Goal: Information Seeking & Learning: Learn about a topic

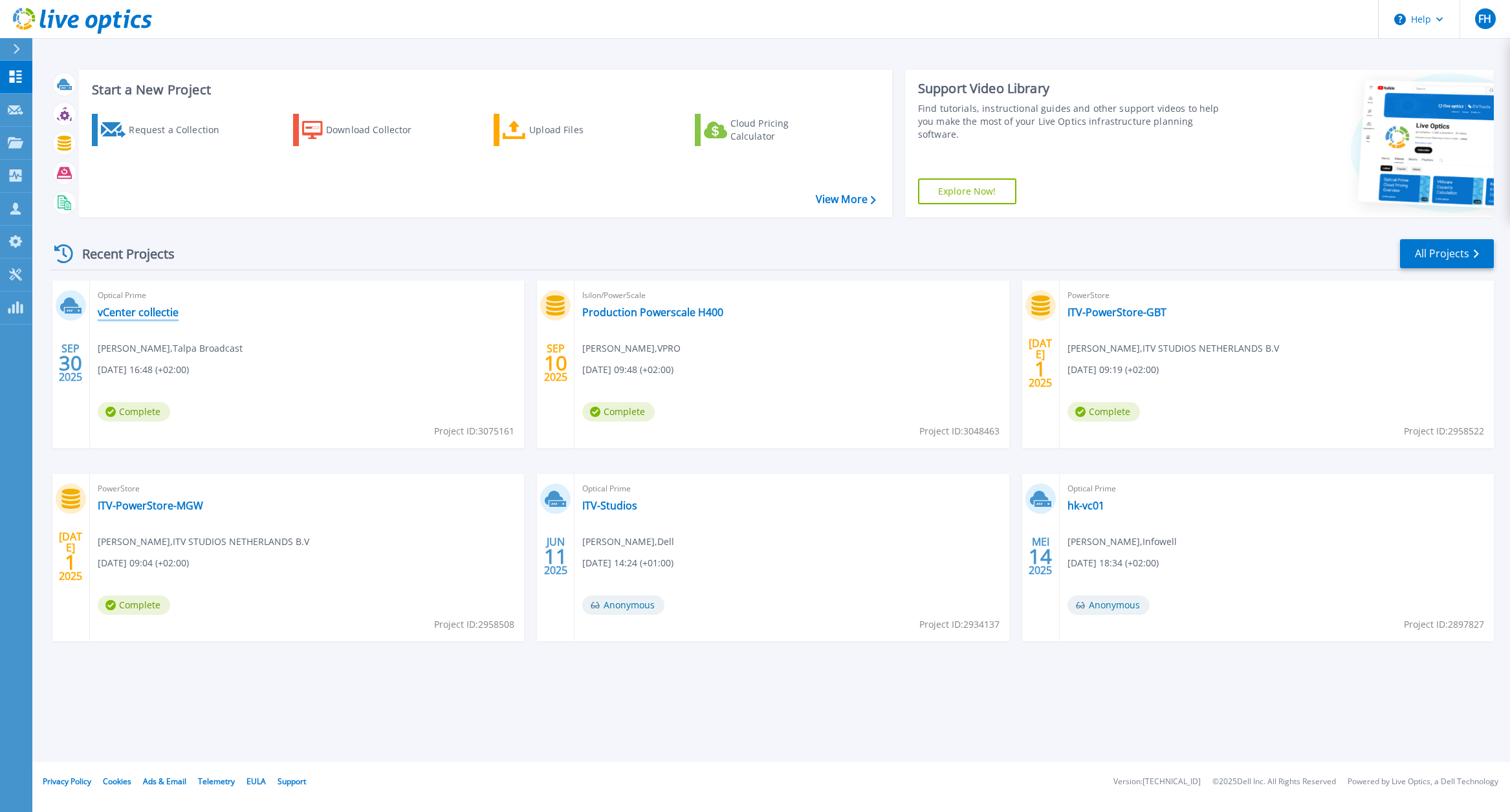
click at [166, 310] on link "vCenter collectie" at bounding box center [138, 312] width 81 height 13
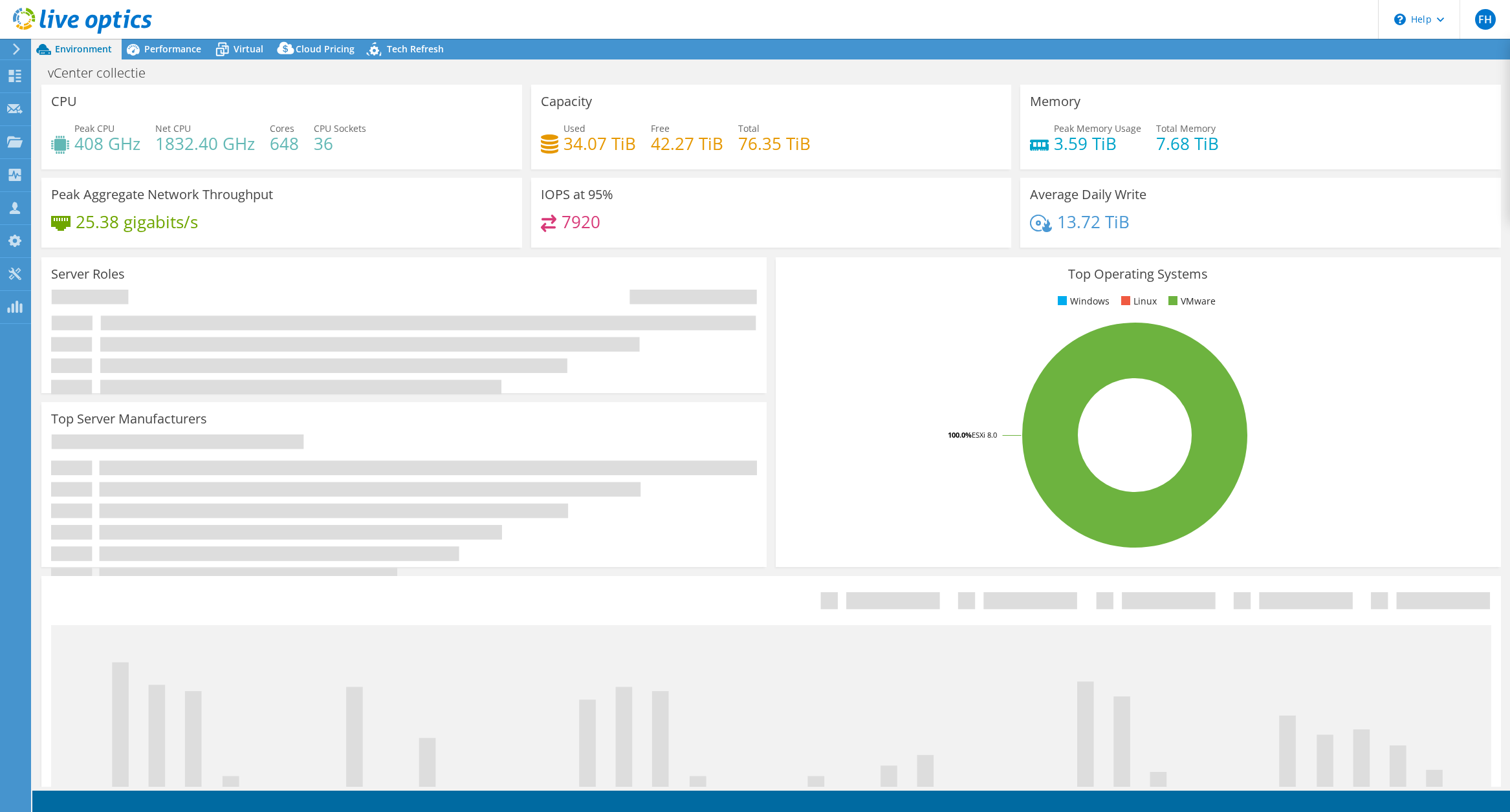
select select "USD"
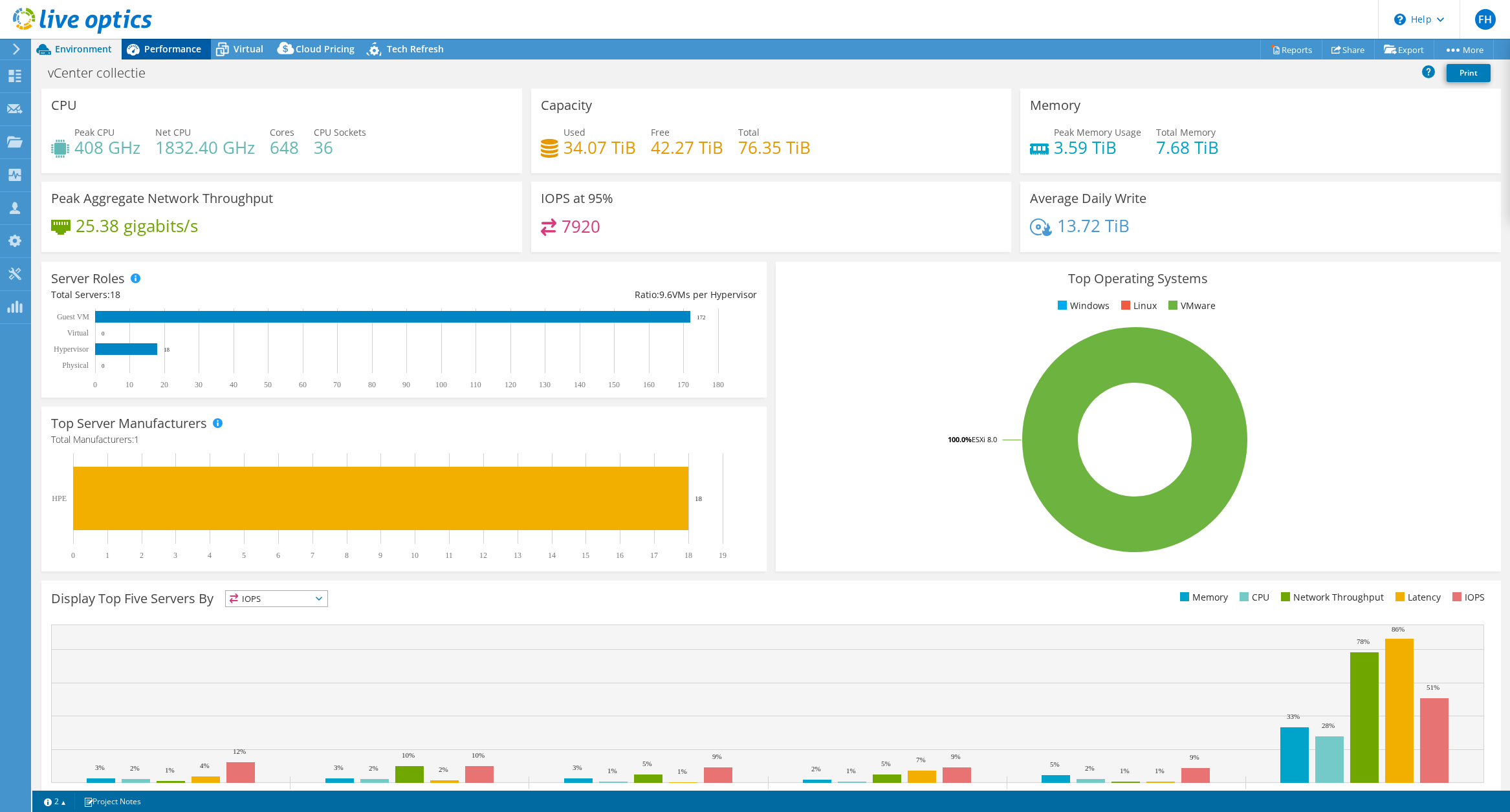
click at [179, 48] on span "Performance" at bounding box center [172, 49] width 57 height 12
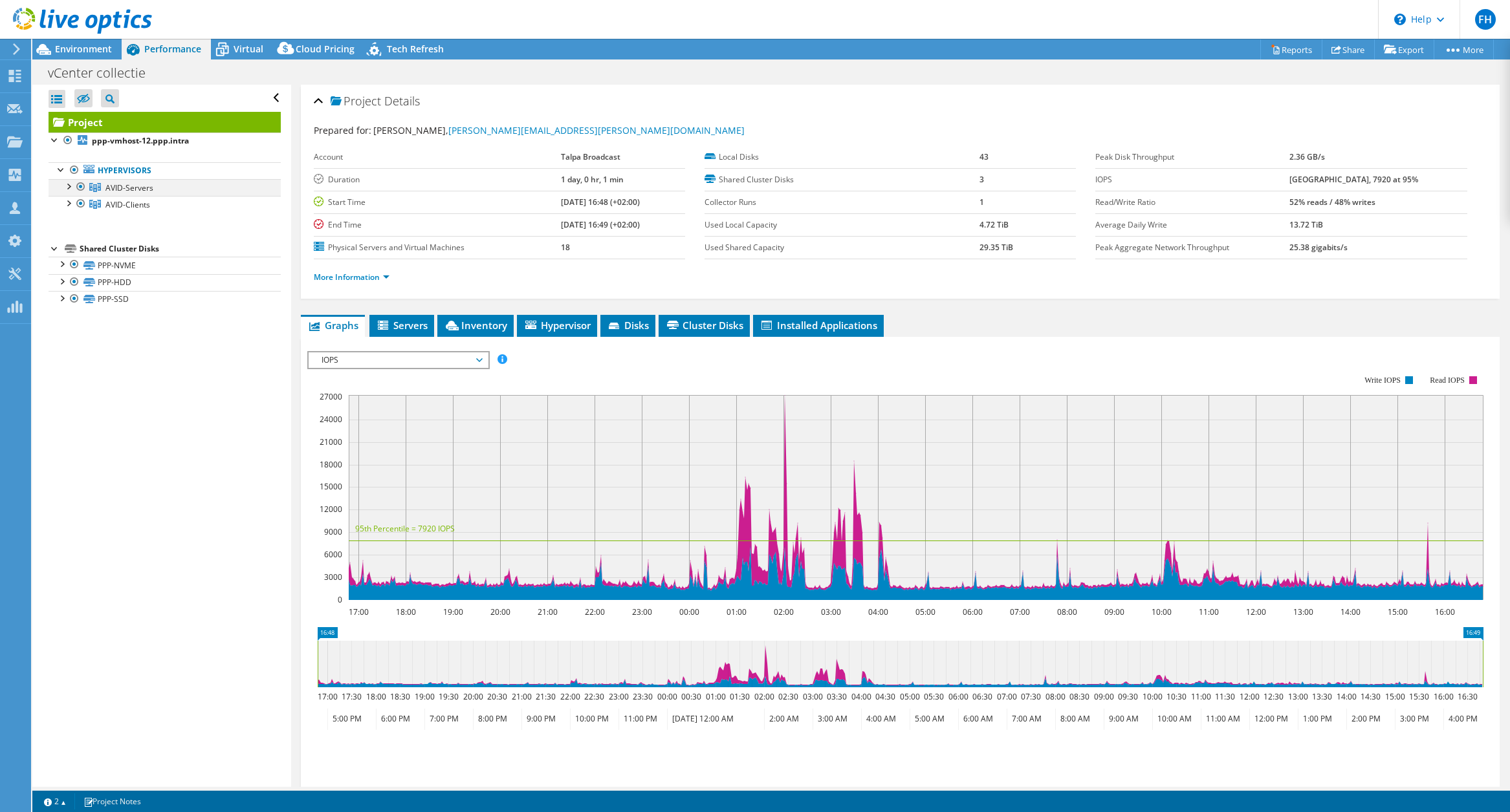
click at [67, 187] on div at bounding box center [68, 186] width 13 height 13
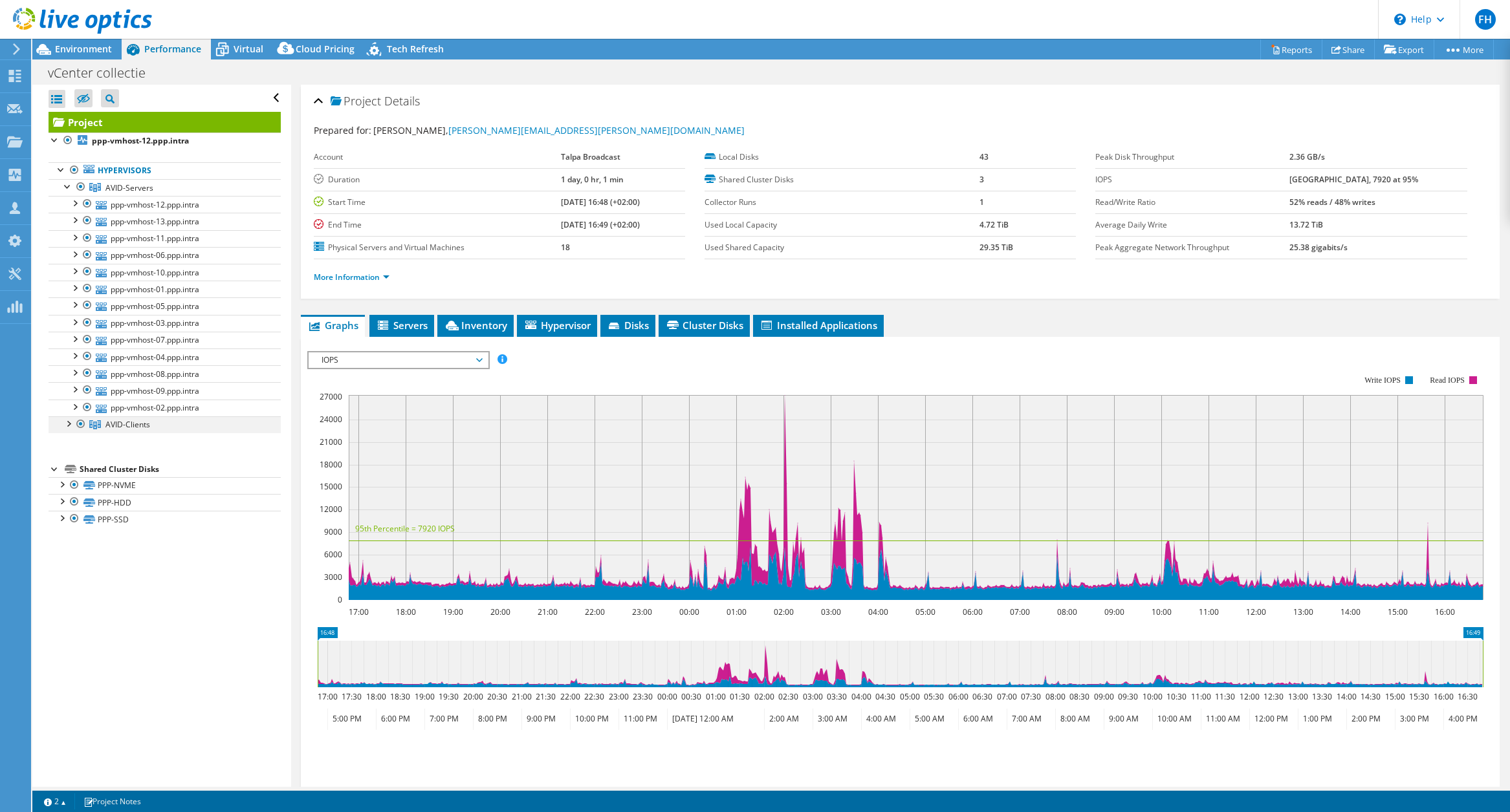
click at [71, 424] on div at bounding box center [68, 422] width 13 height 13
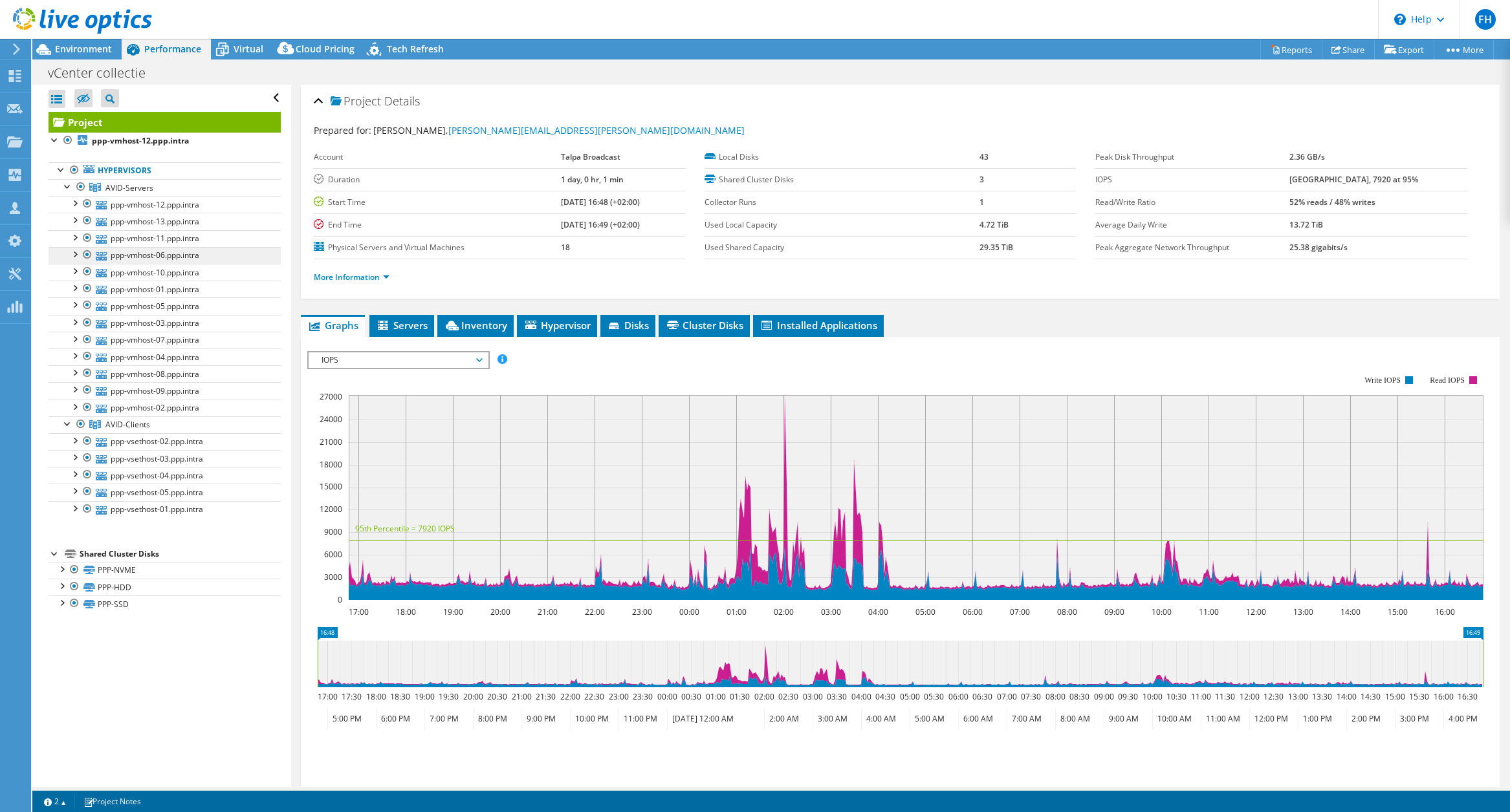
click at [139, 259] on link "ppp-vmhost-06.ppp.intra" at bounding box center [164, 255] width 232 height 17
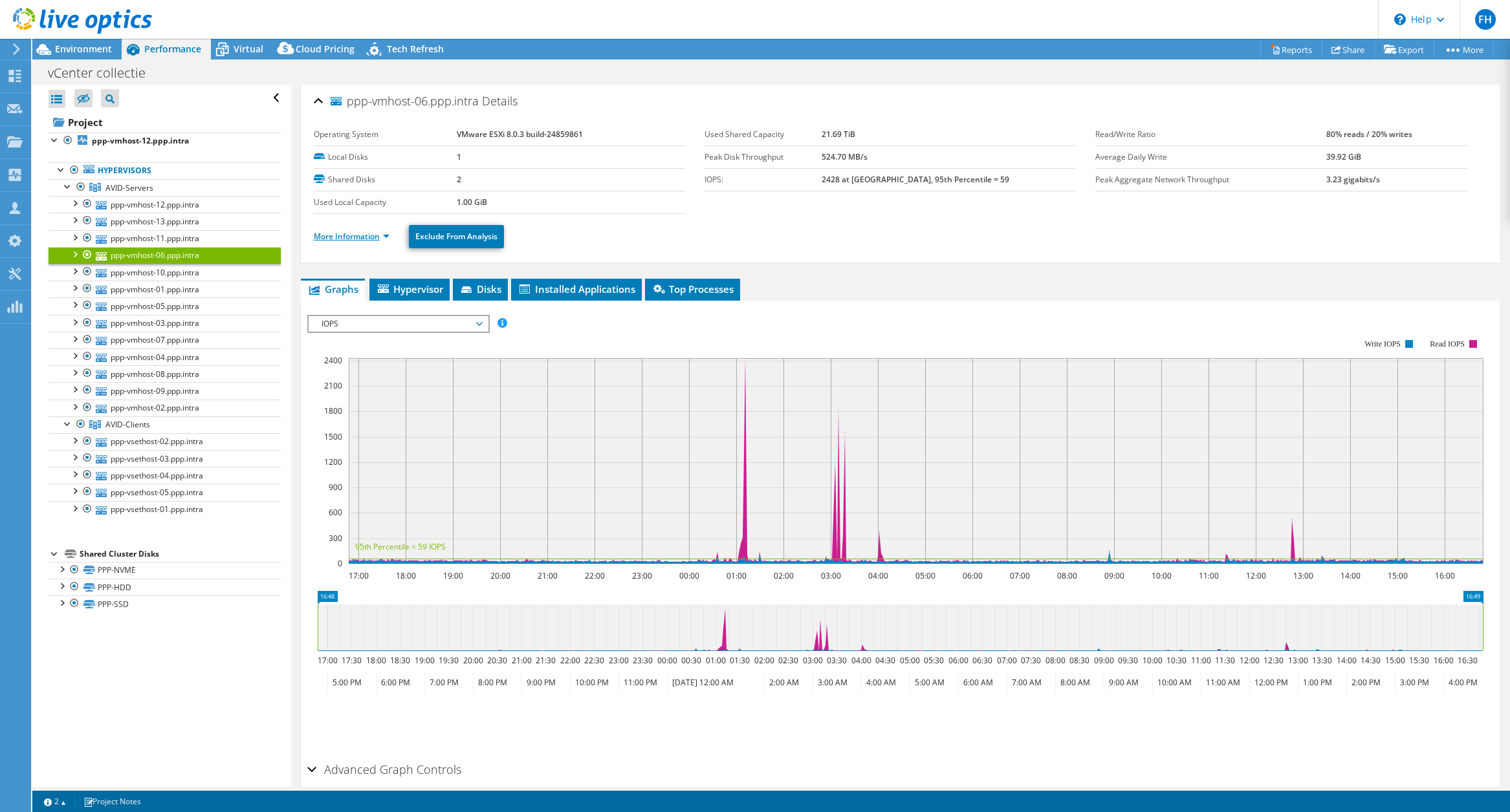
click at [371, 240] on link "More Information" at bounding box center [351, 236] width 76 height 11
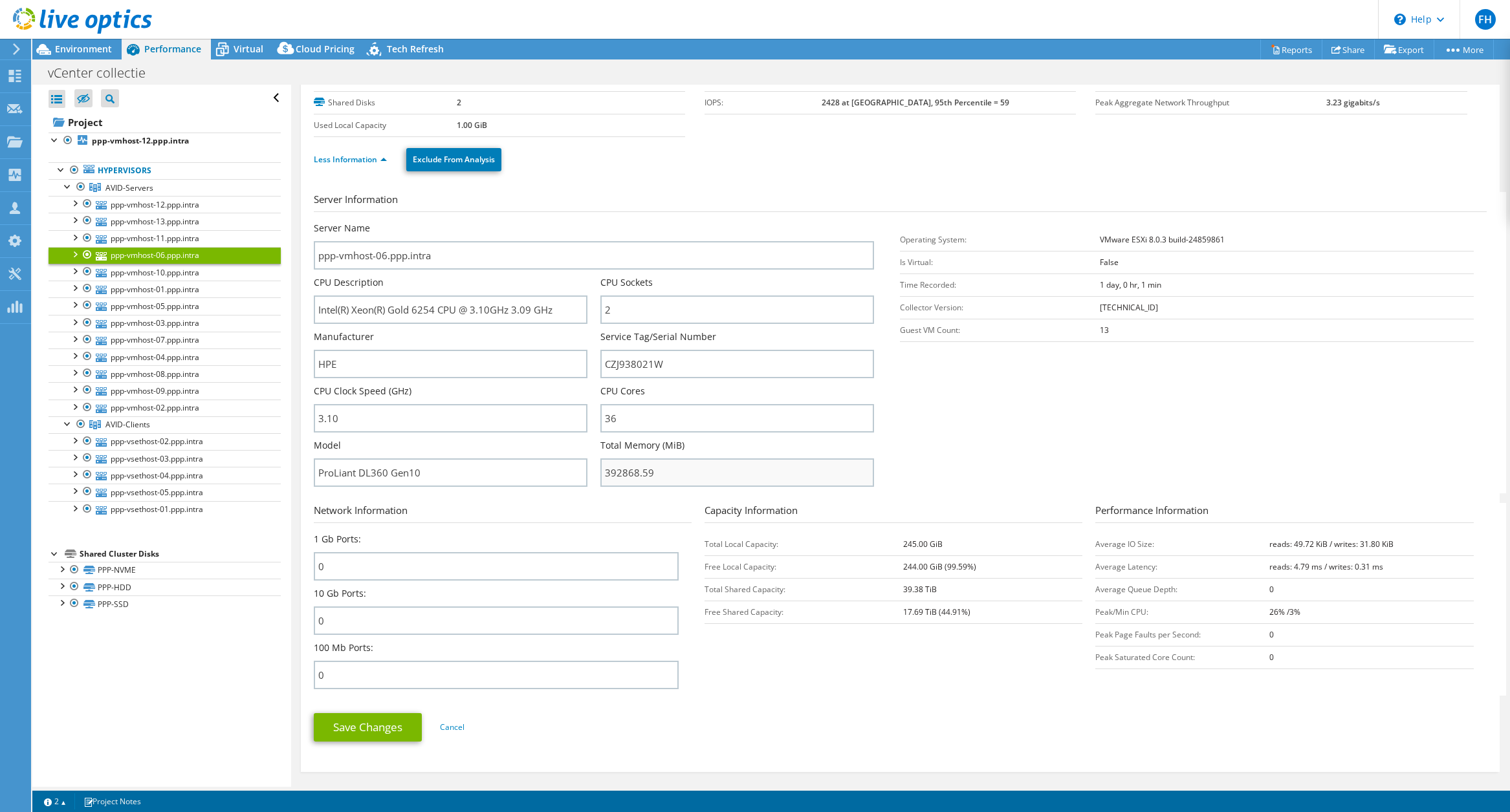
scroll to position [109, 0]
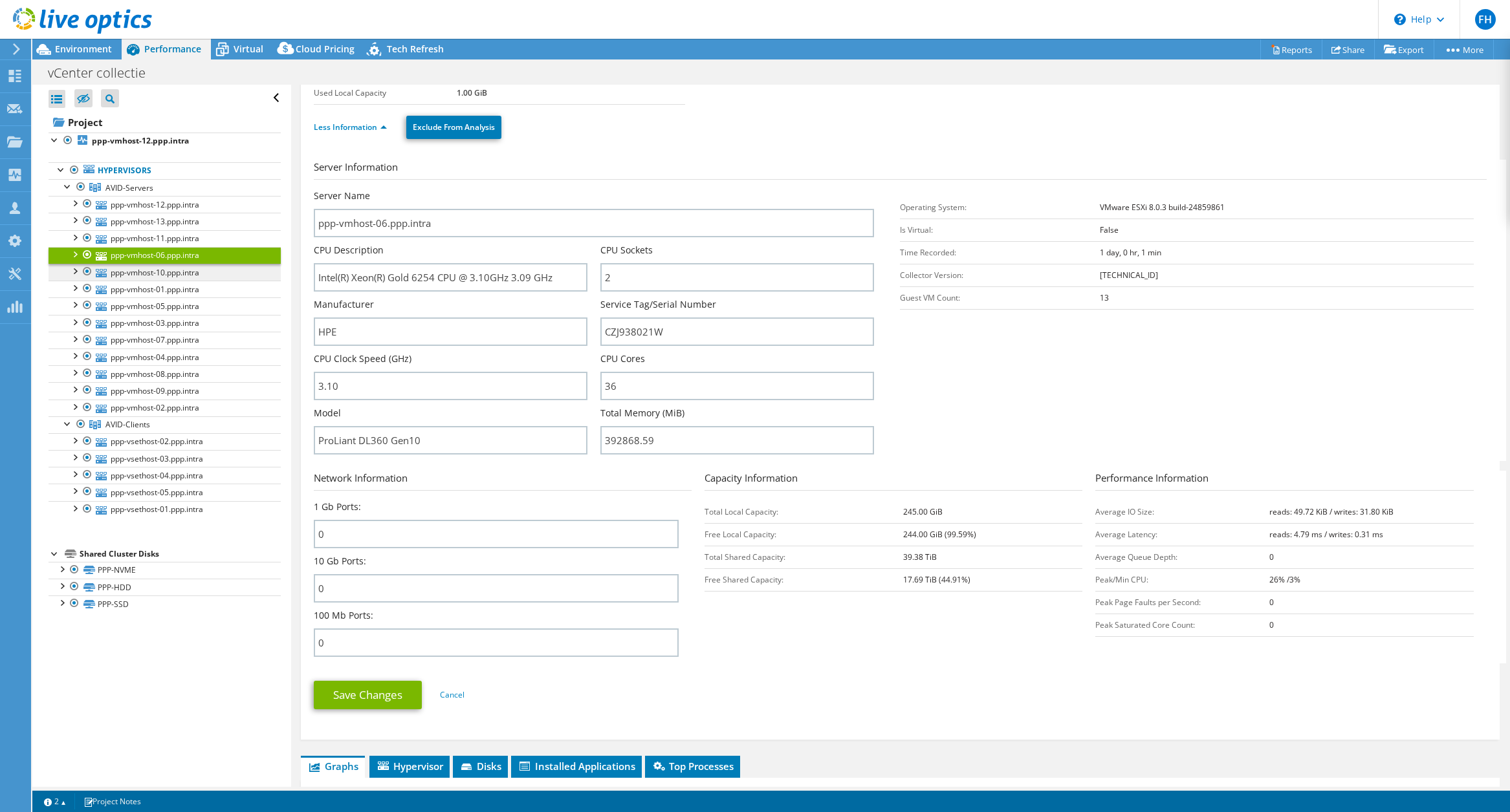
click at [145, 275] on link "ppp-vmhost-10.ppp.intra" at bounding box center [164, 272] width 232 height 17
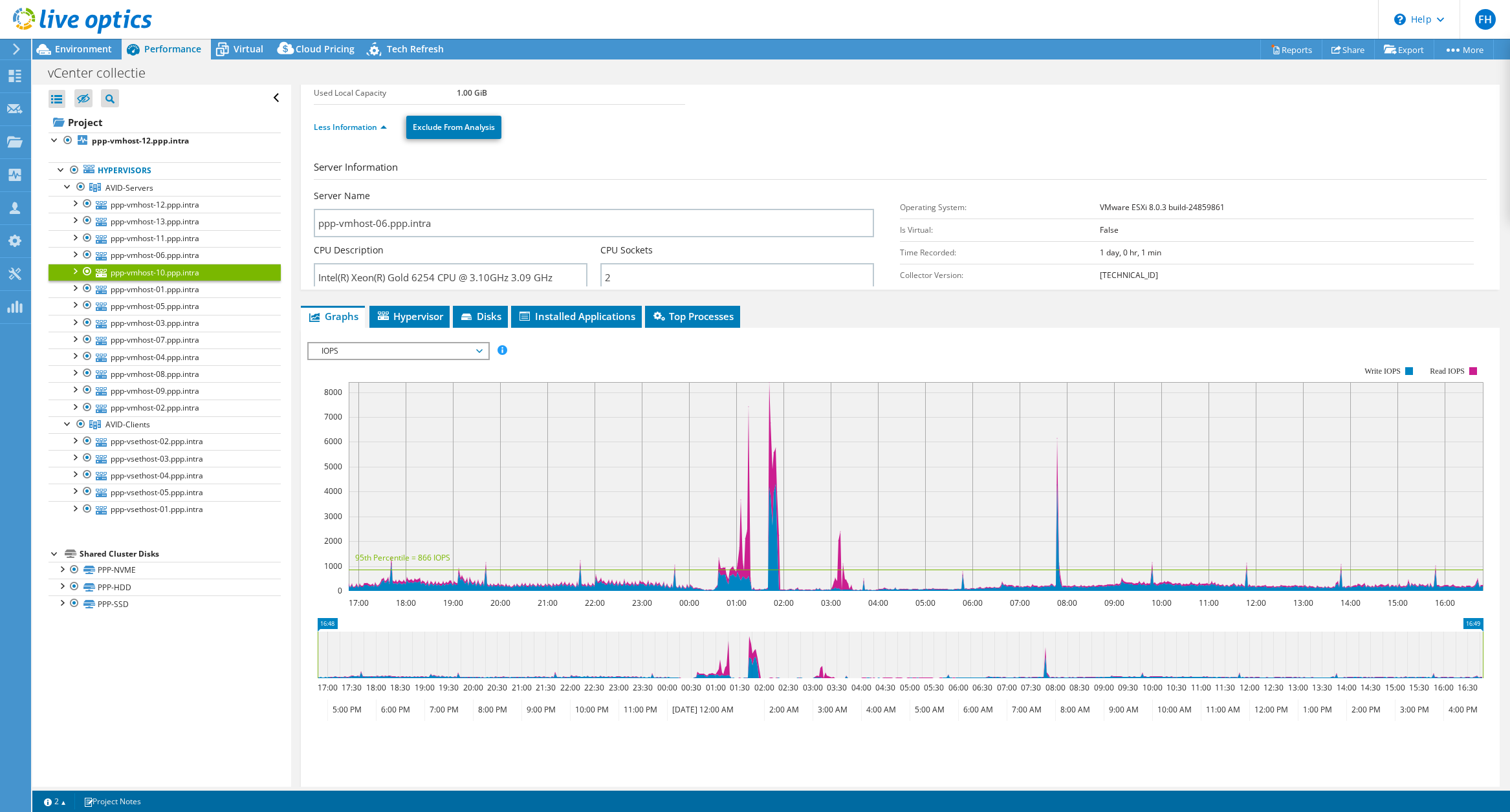
scroll to position [59, 0]
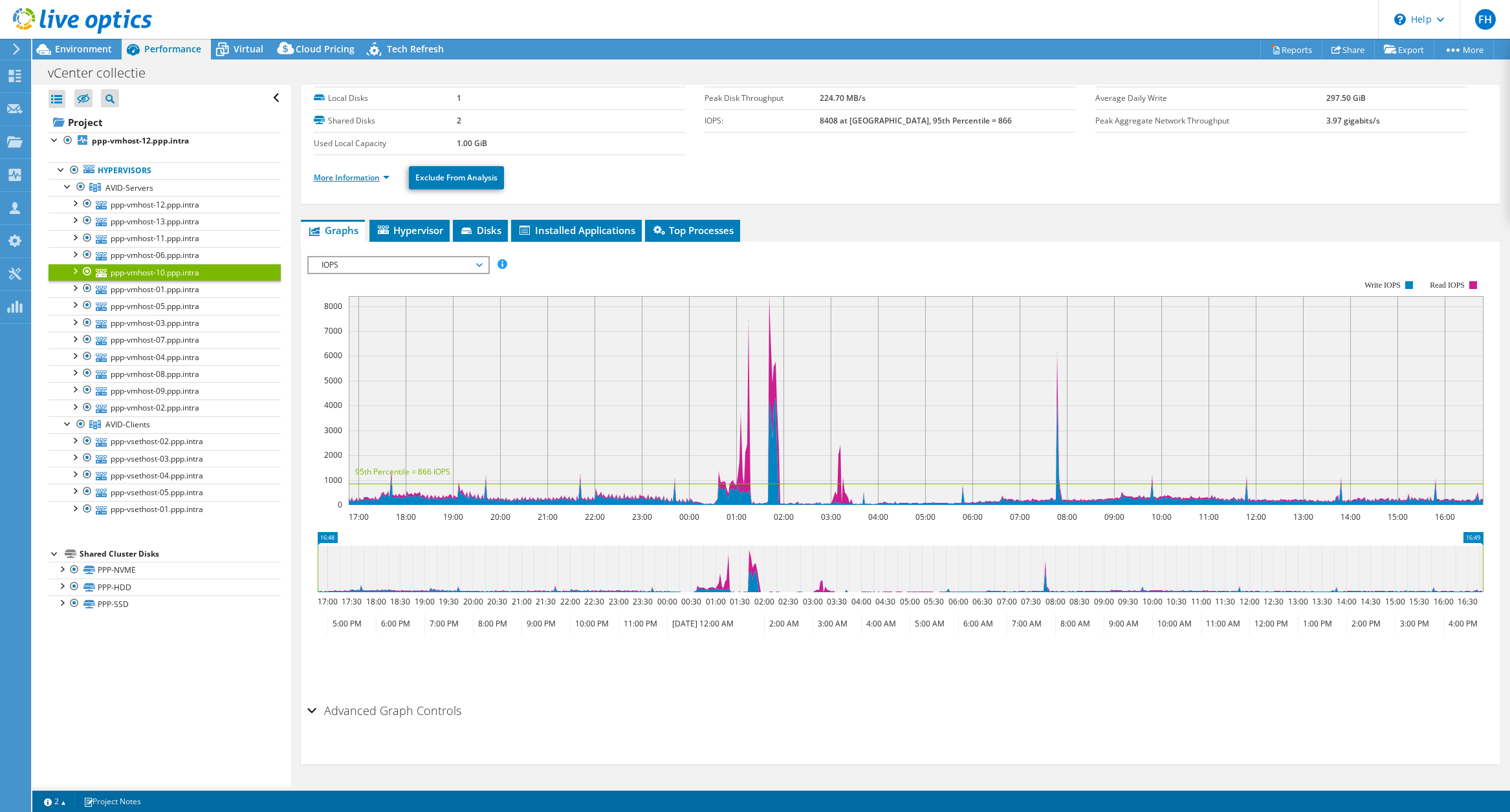
click at [367, 177] on link "More Information" at bounding box center [351, 177] width 76 height 11
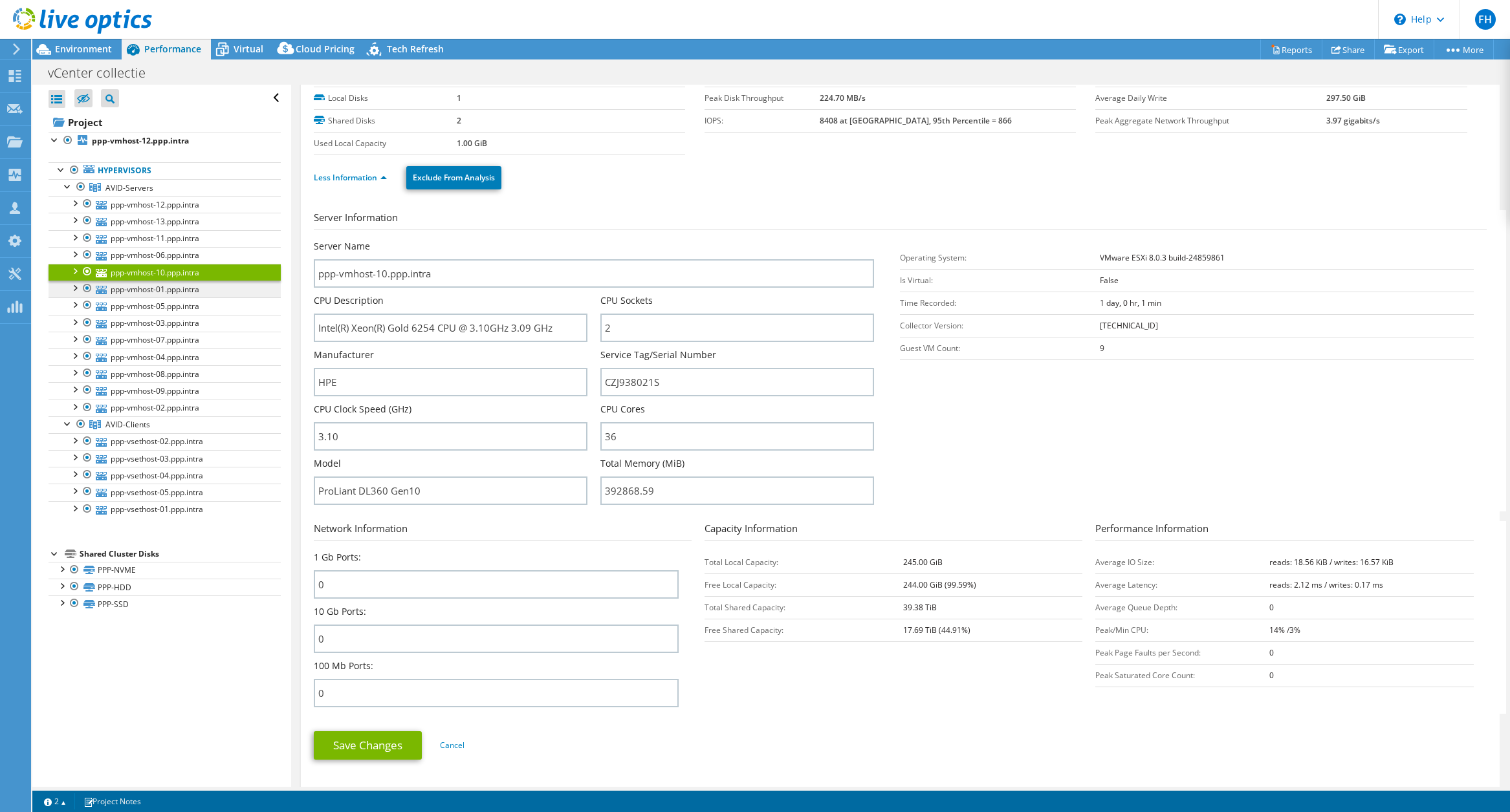
click at [150, 287] on link "ppp-vmhost-01.ppp.intra" at bounding box center [164, 289] width 232 height 17
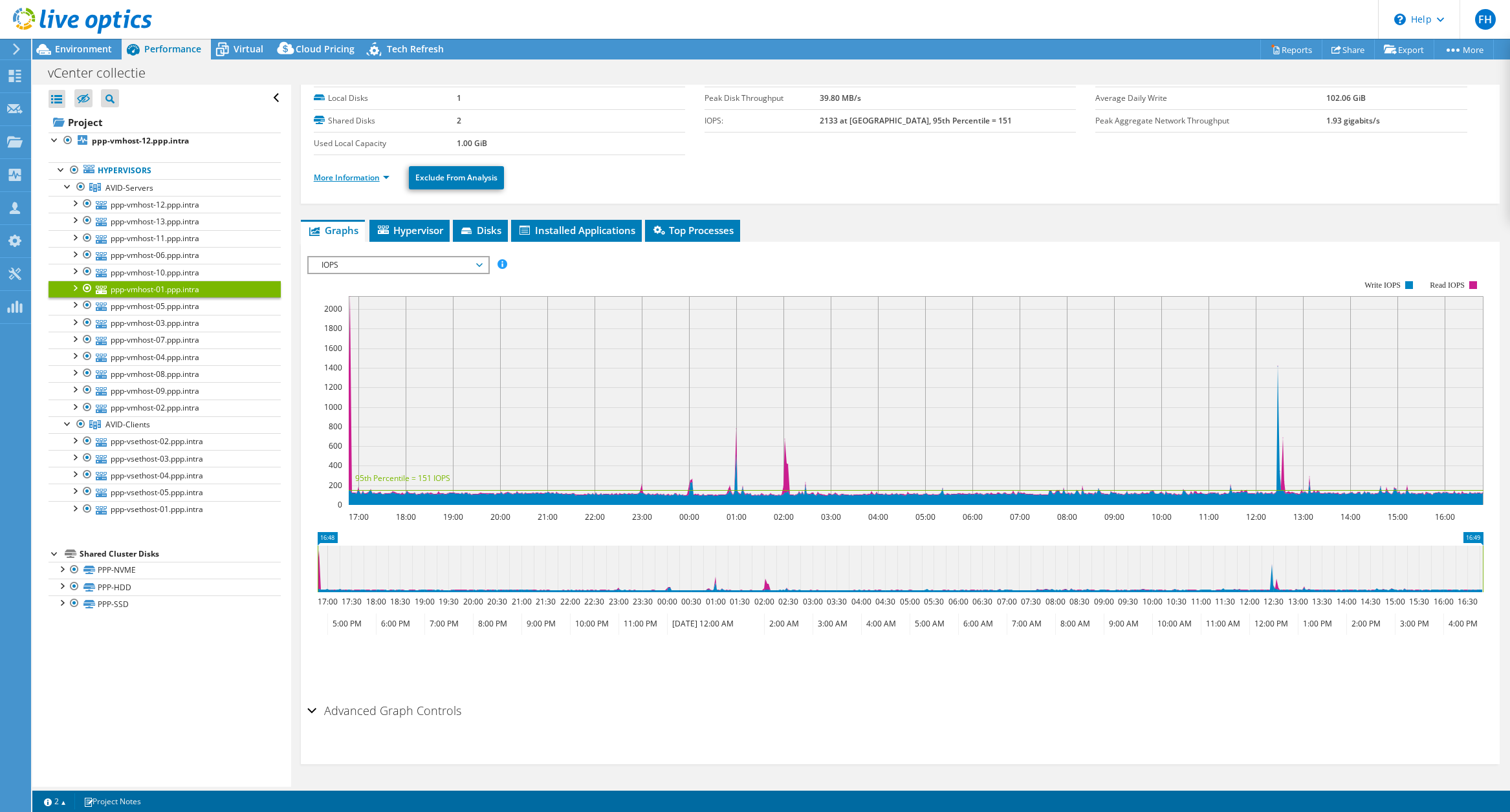
click at [350, 173] on link "More Information" at bounding box center [351, 177] width 76 height 11
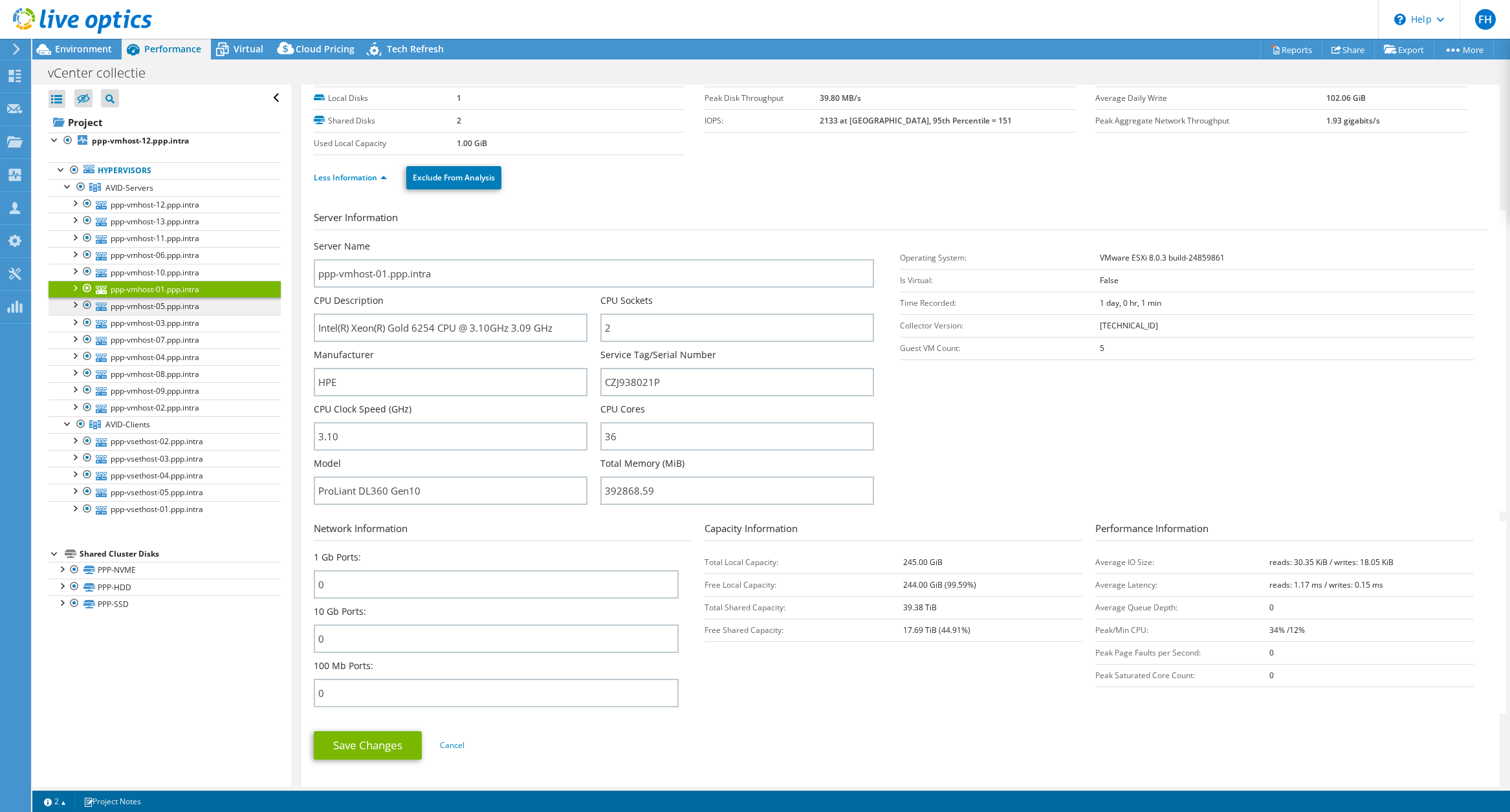
click at [150, 307] on link "ppp-vmhost-05.ppp.intra" at bounding box center [164, 306] width 232 height 17
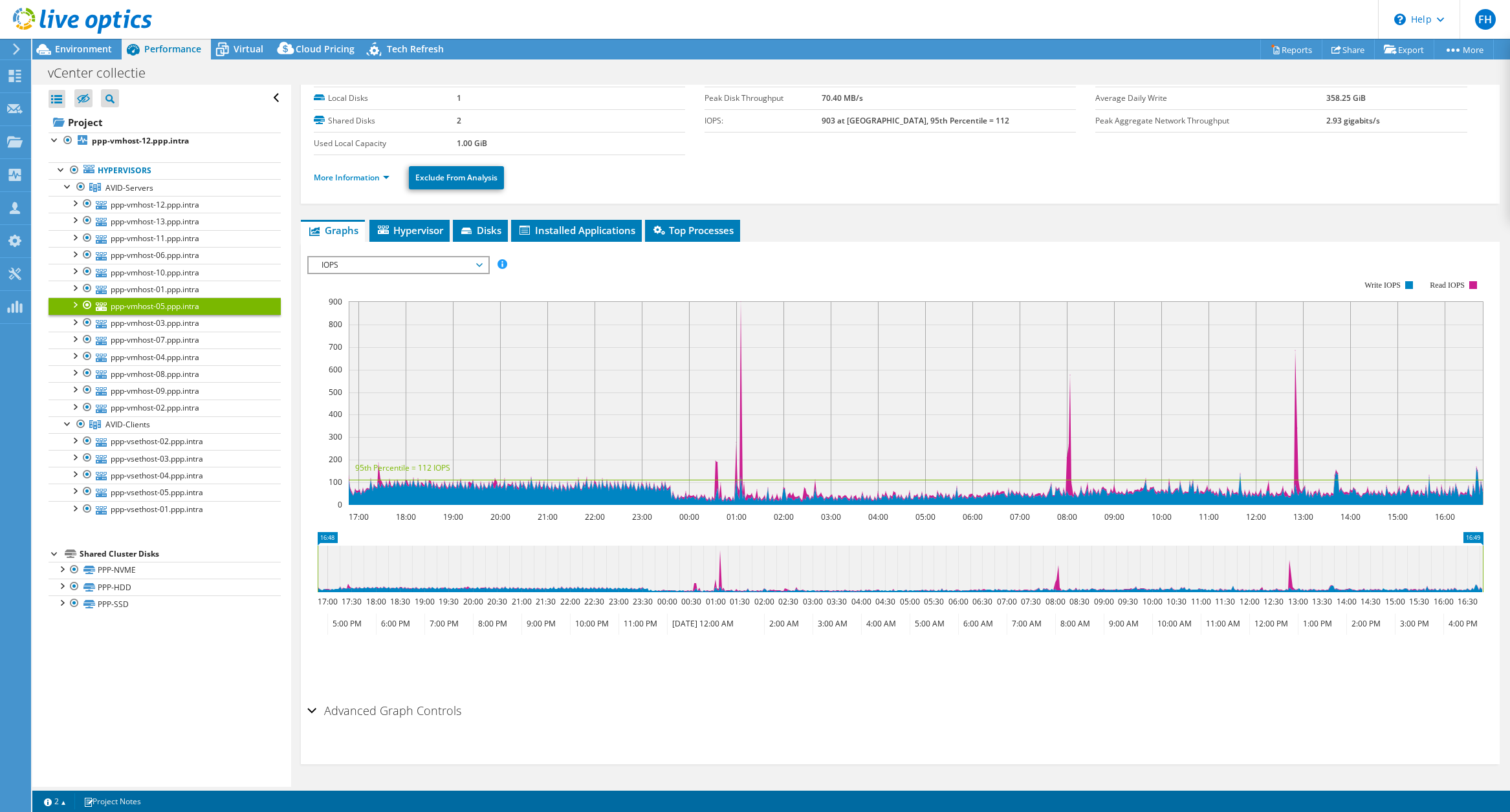
click at [73, 305] on div at bounding box center [74, 304] width 13 height 13
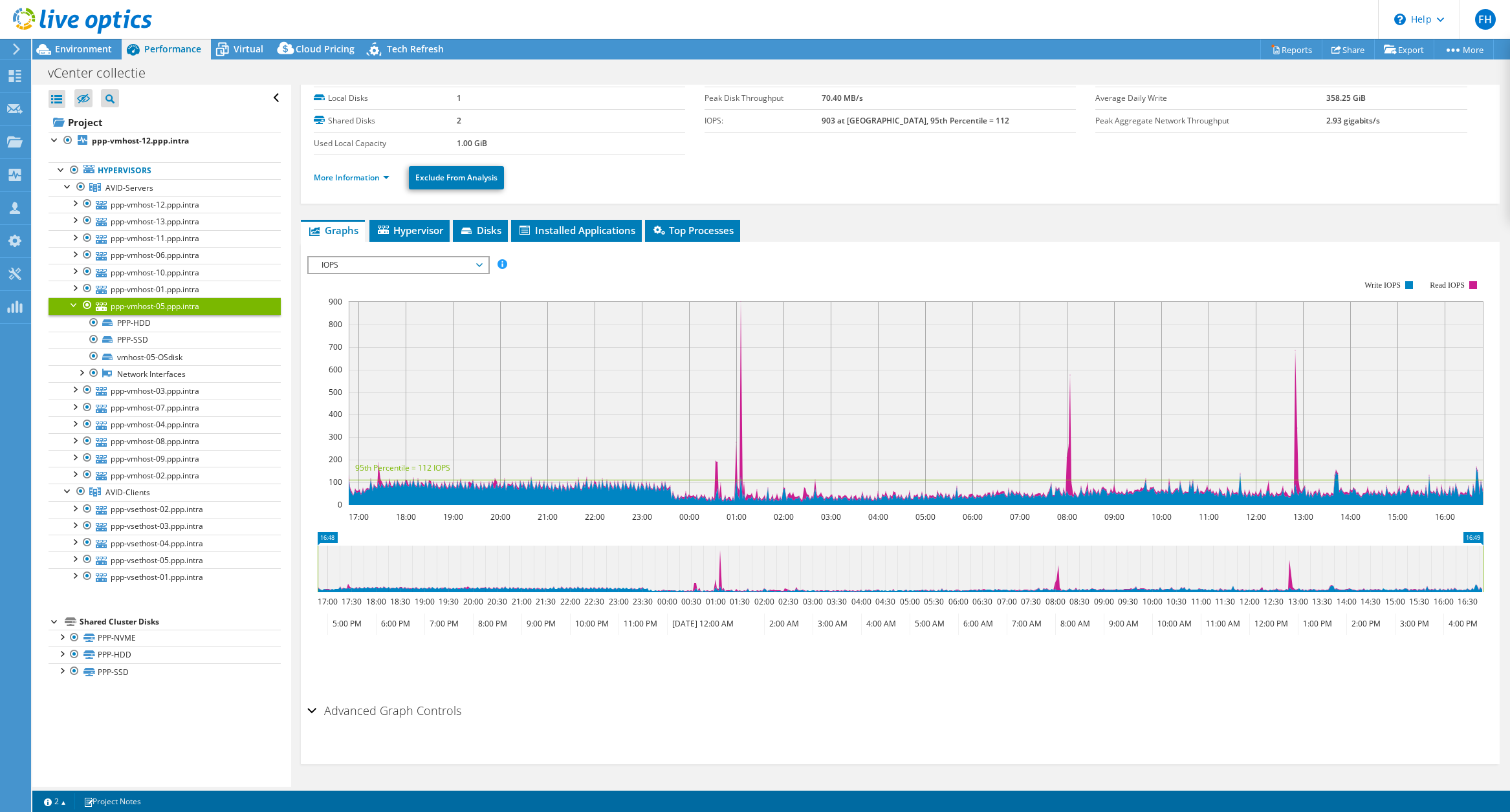
click at [76, 305] on div at bounding box center [74, 304] width 13 height 13
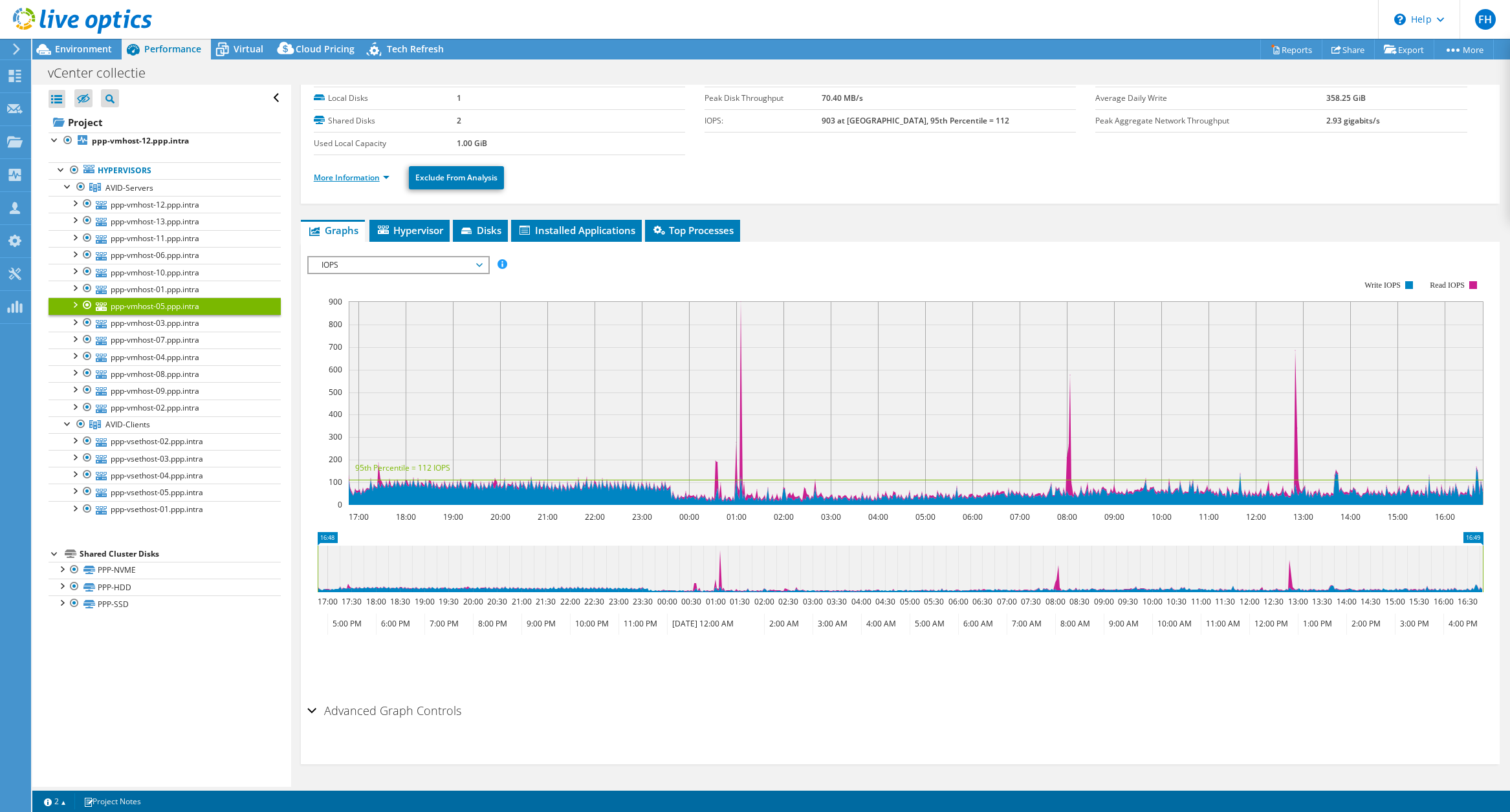
click at [332, 181] on link "More Information" at bounding box center [351, 177] width 76 height 11
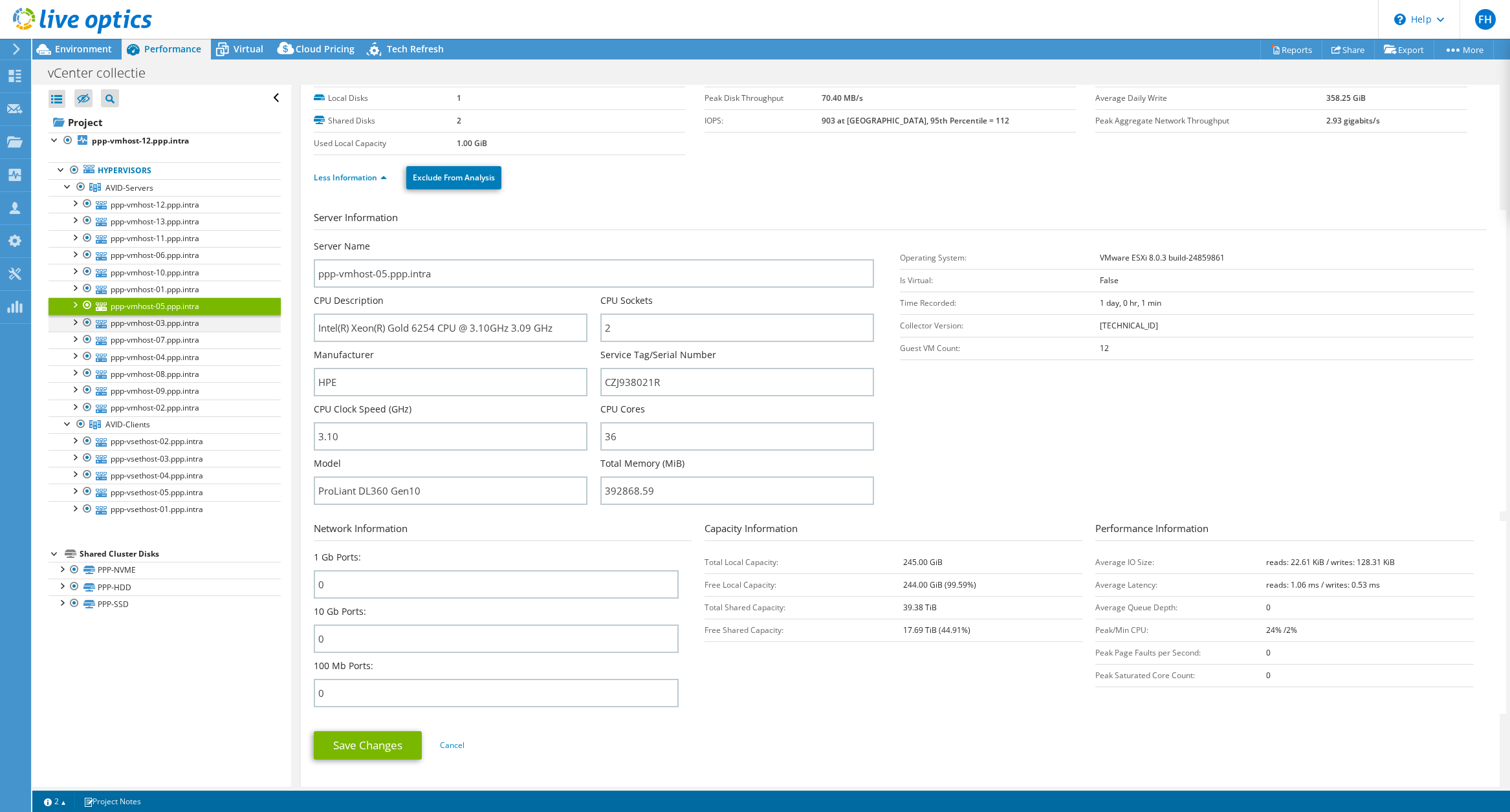
click at [75, 323] on div at bounding box center [74, 321] width 13 height 13
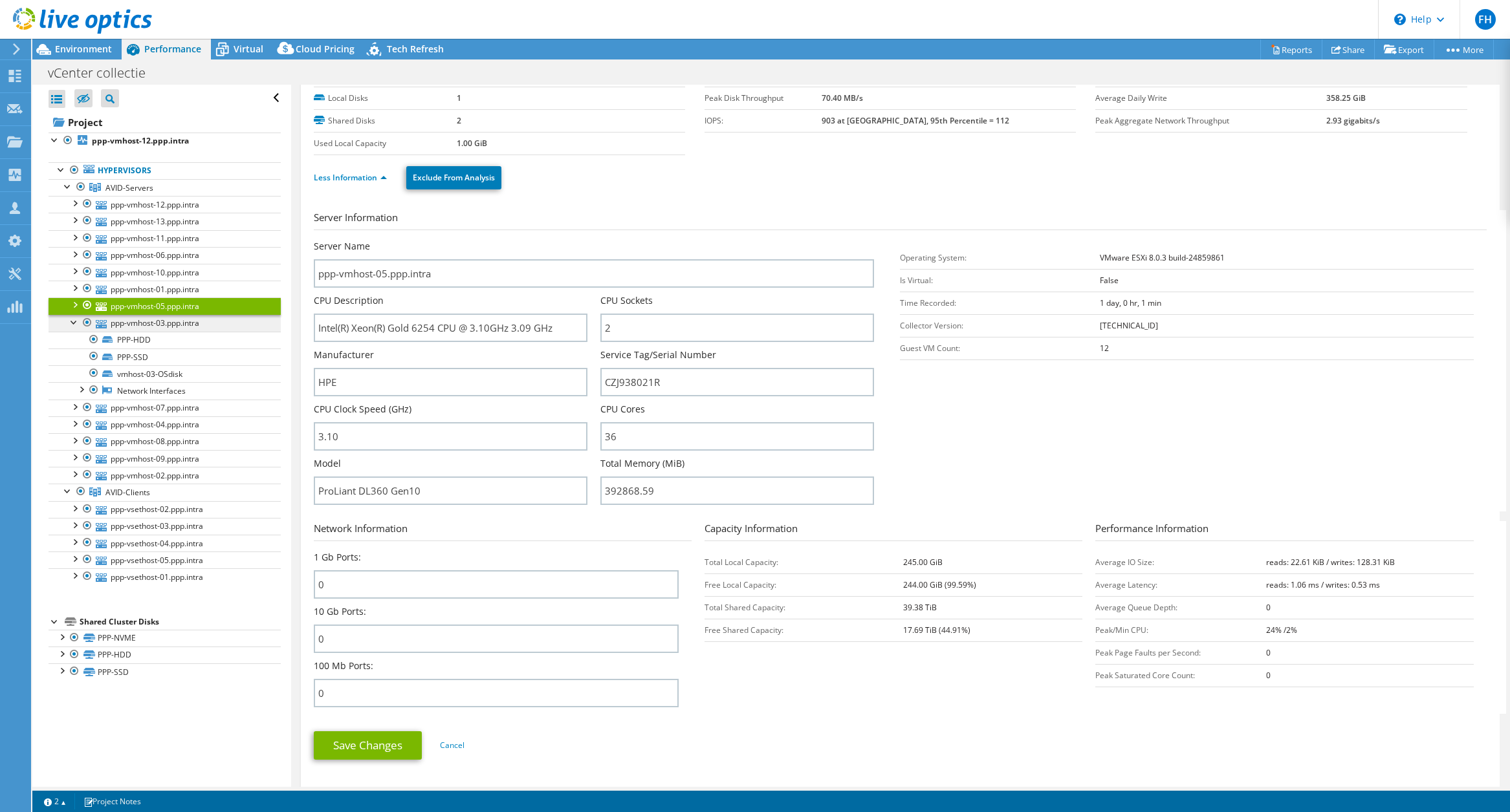
click at [151, 321] on link "ppp-vmhost-03.ppp.intra" at bounding box center [164, 323] width 232 height 17
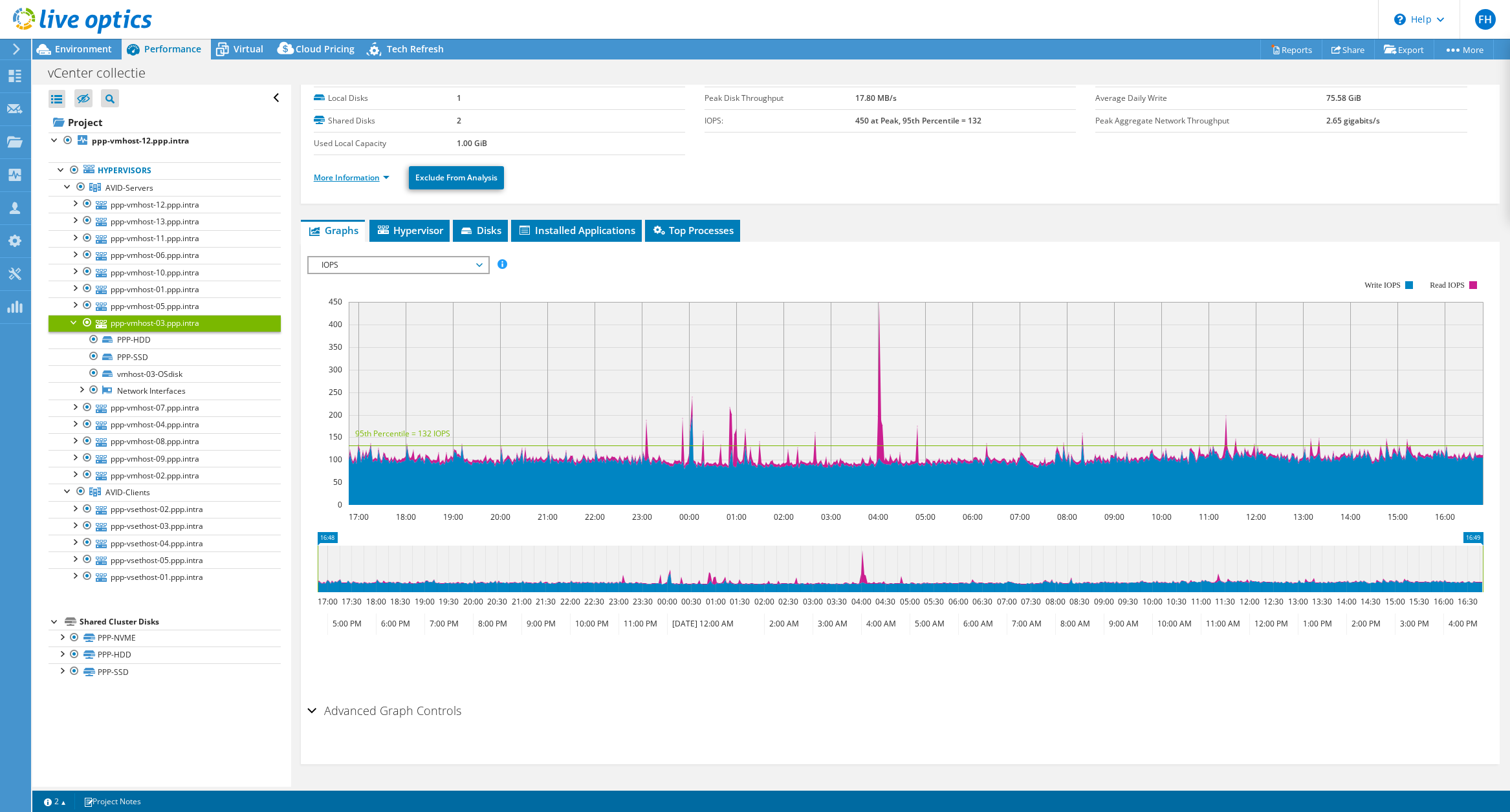
click at [332, 178] on link "More Information" at bounding box center [351, 177] width 76 height 11
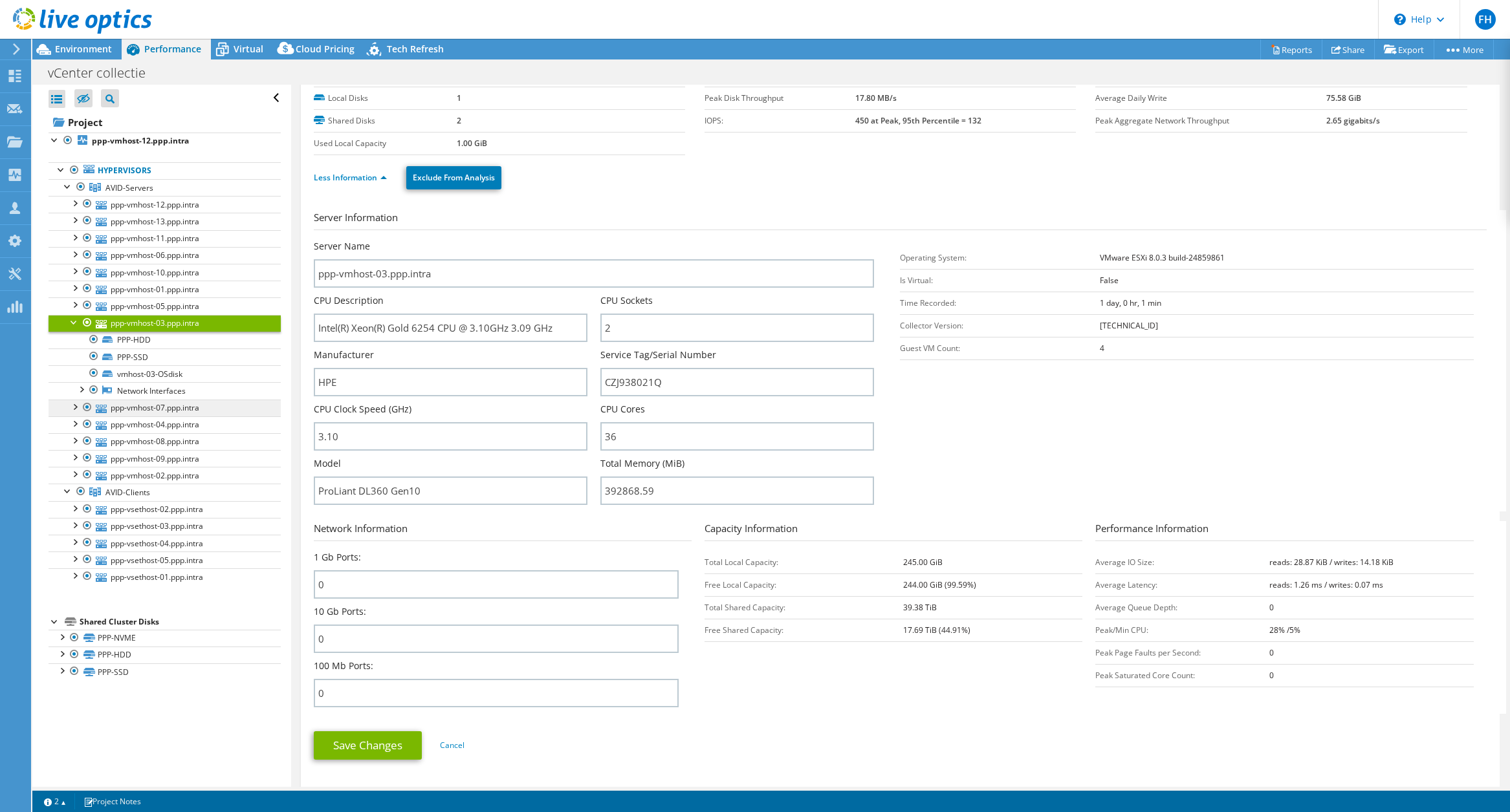
click at [115, 406] on link "ppp-vmhost-07.ppp.intra" at bounding box center [164, 408] width 232 height 17
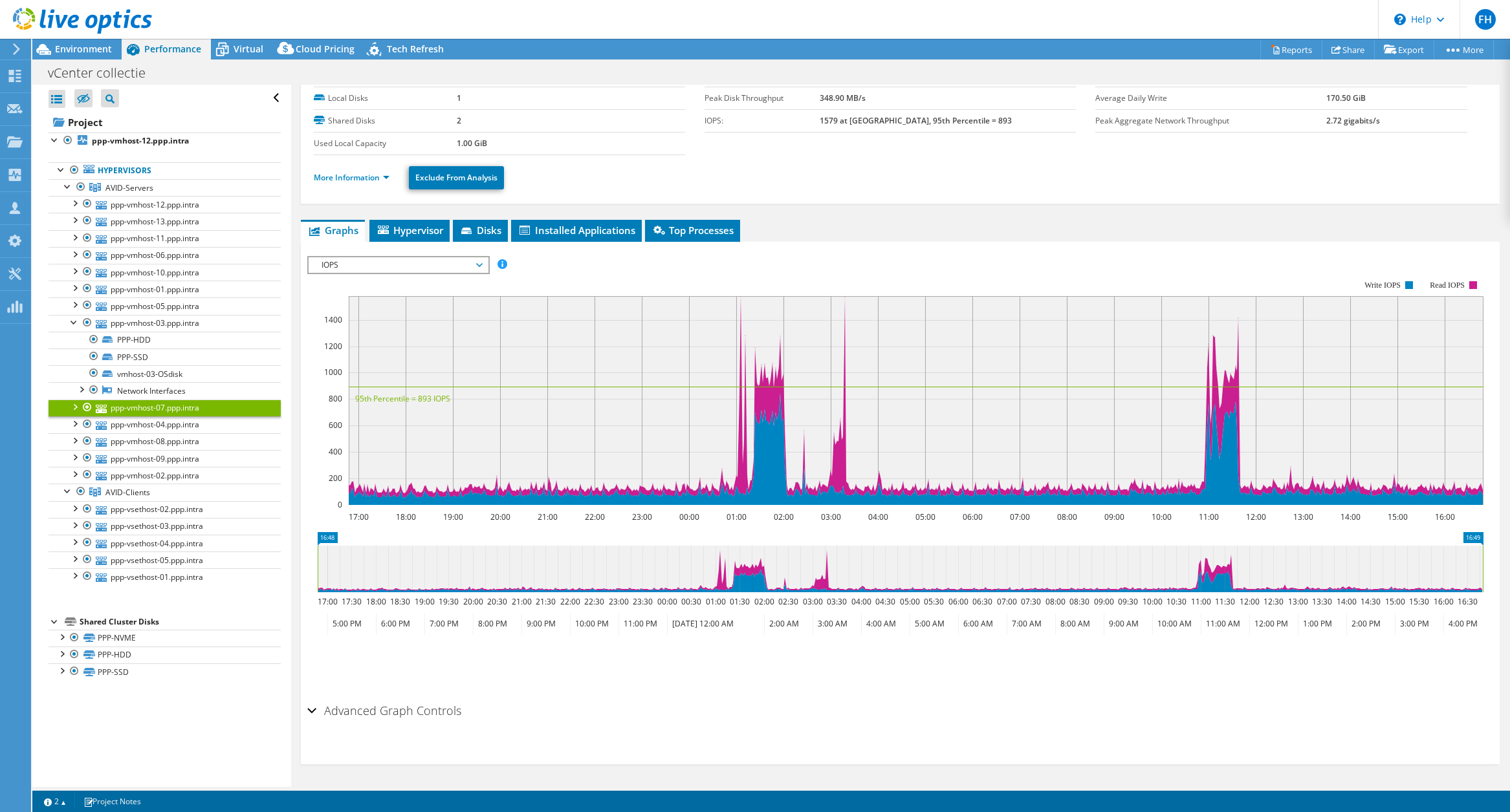
click at [71, 404] on div at bounding box center [74, 406] width 13 height 13
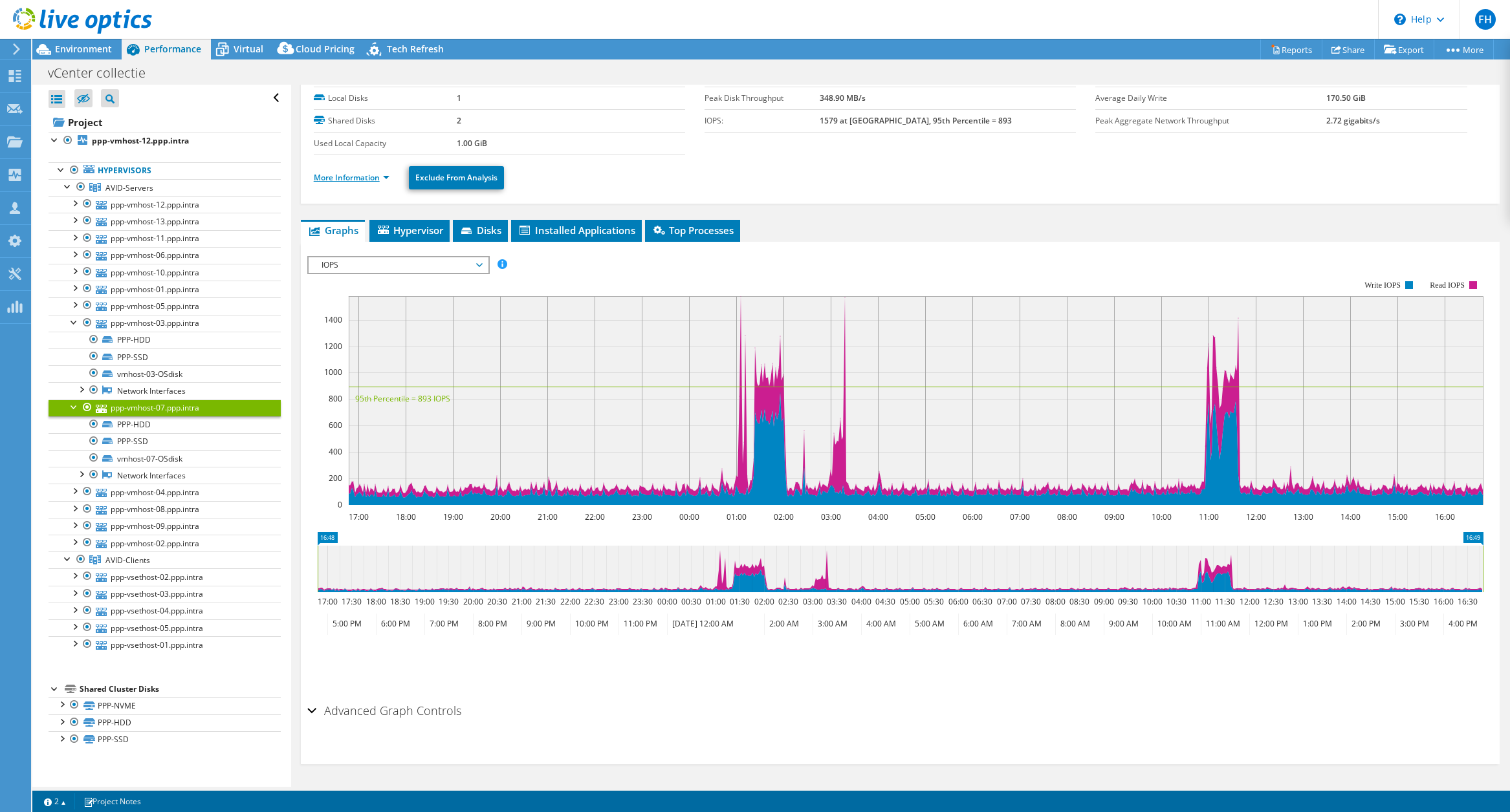
click at [348, 175] on link "More Information" at bounding box center [351, 177] width 76 height 11
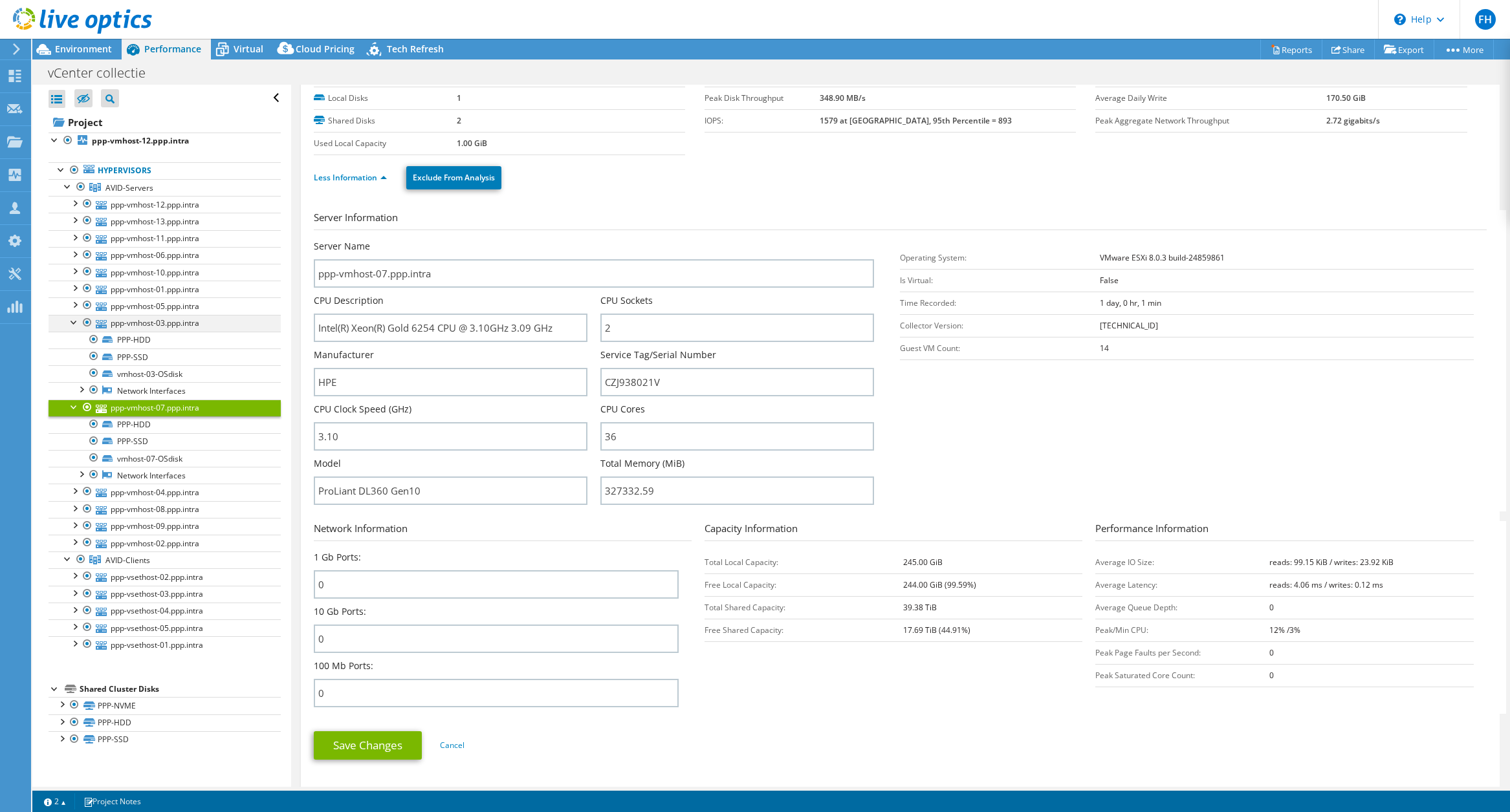
click at [73, 319] on div at bounding box center [74, 321] width 13 height 13
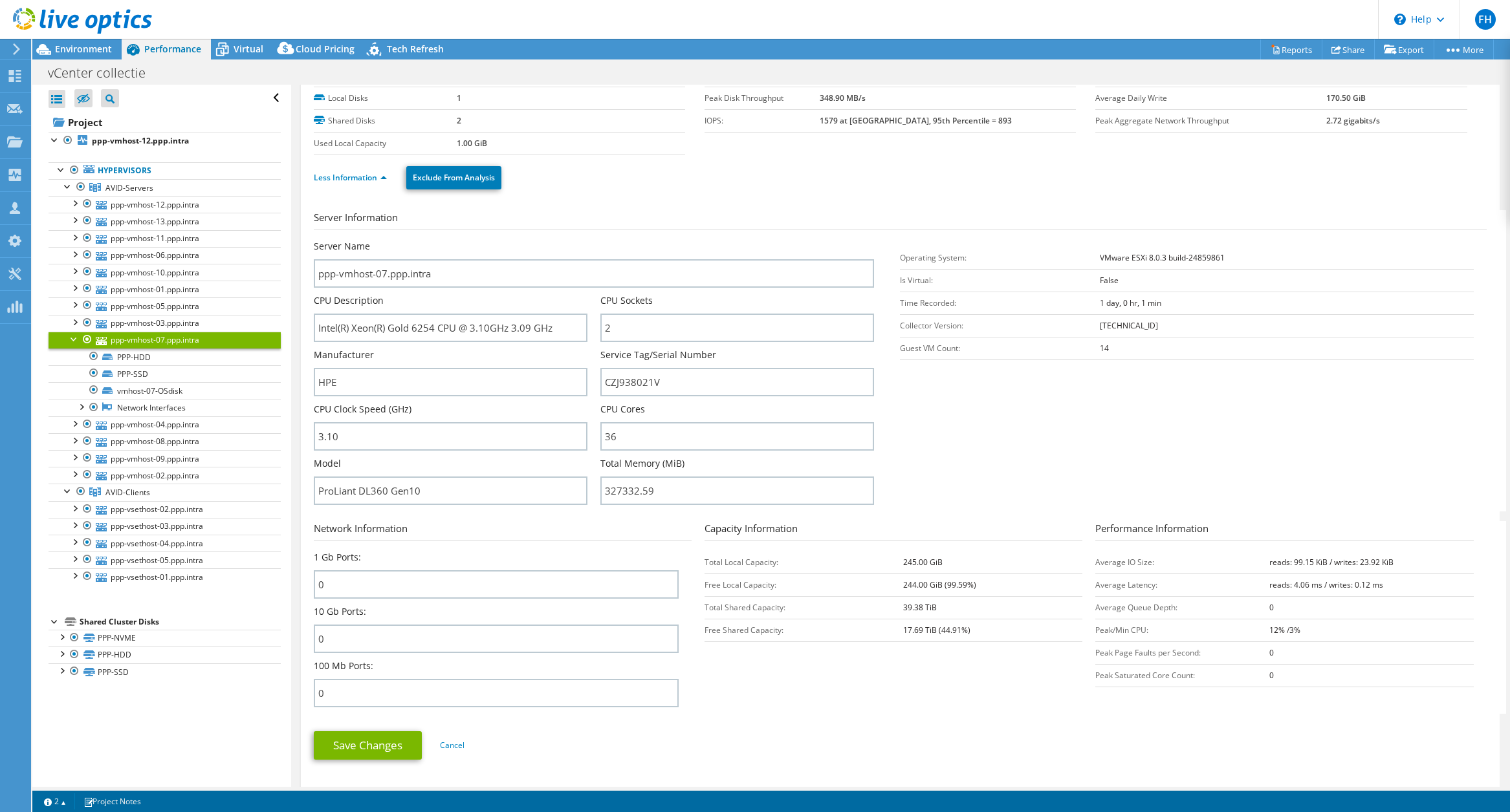
click at [72, 338] on div at bounding box center [74, 338] width 13 height 13
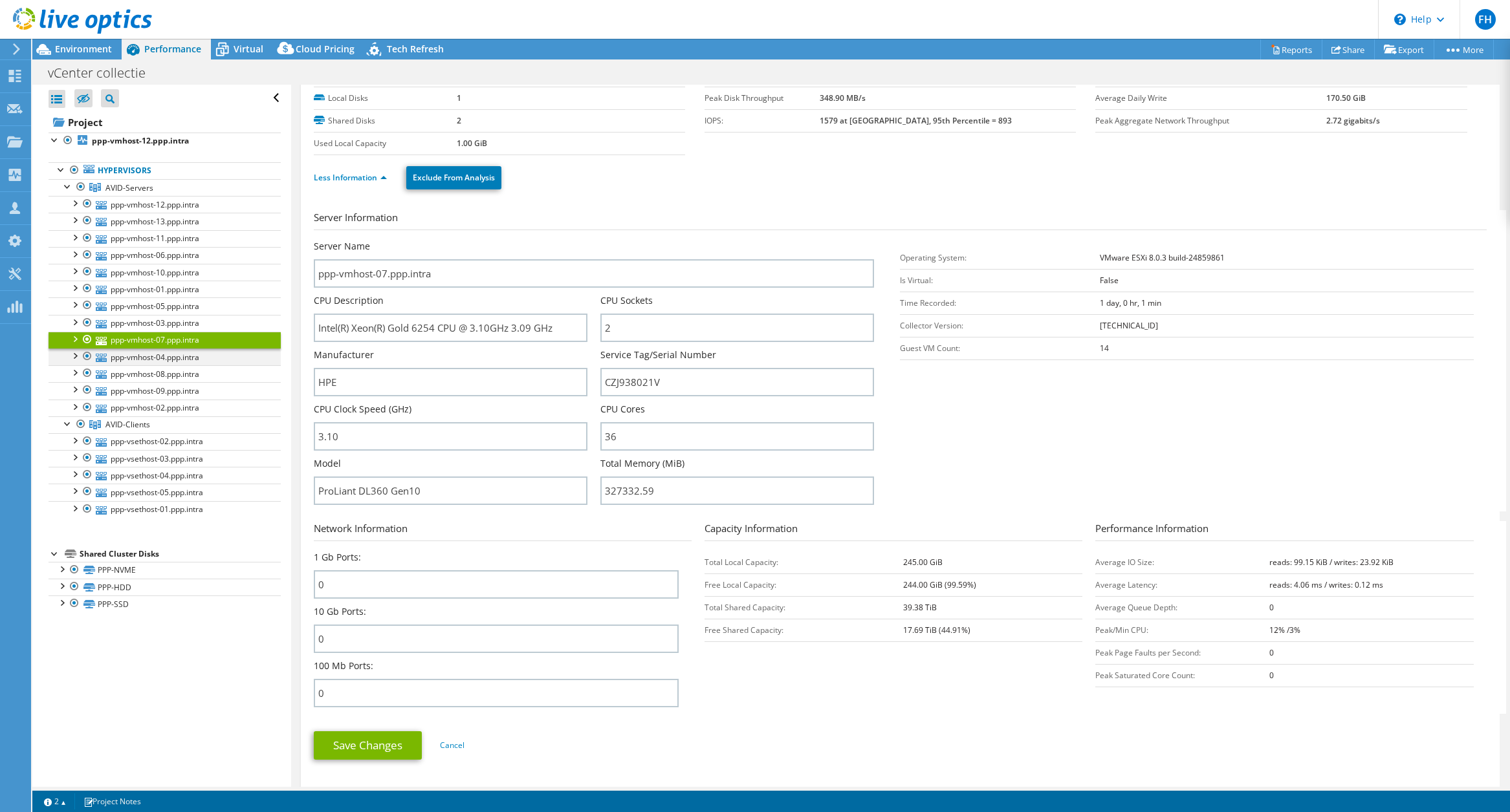
click at [78, 357] on div at bounding box center [74, 354] width 13 height 13
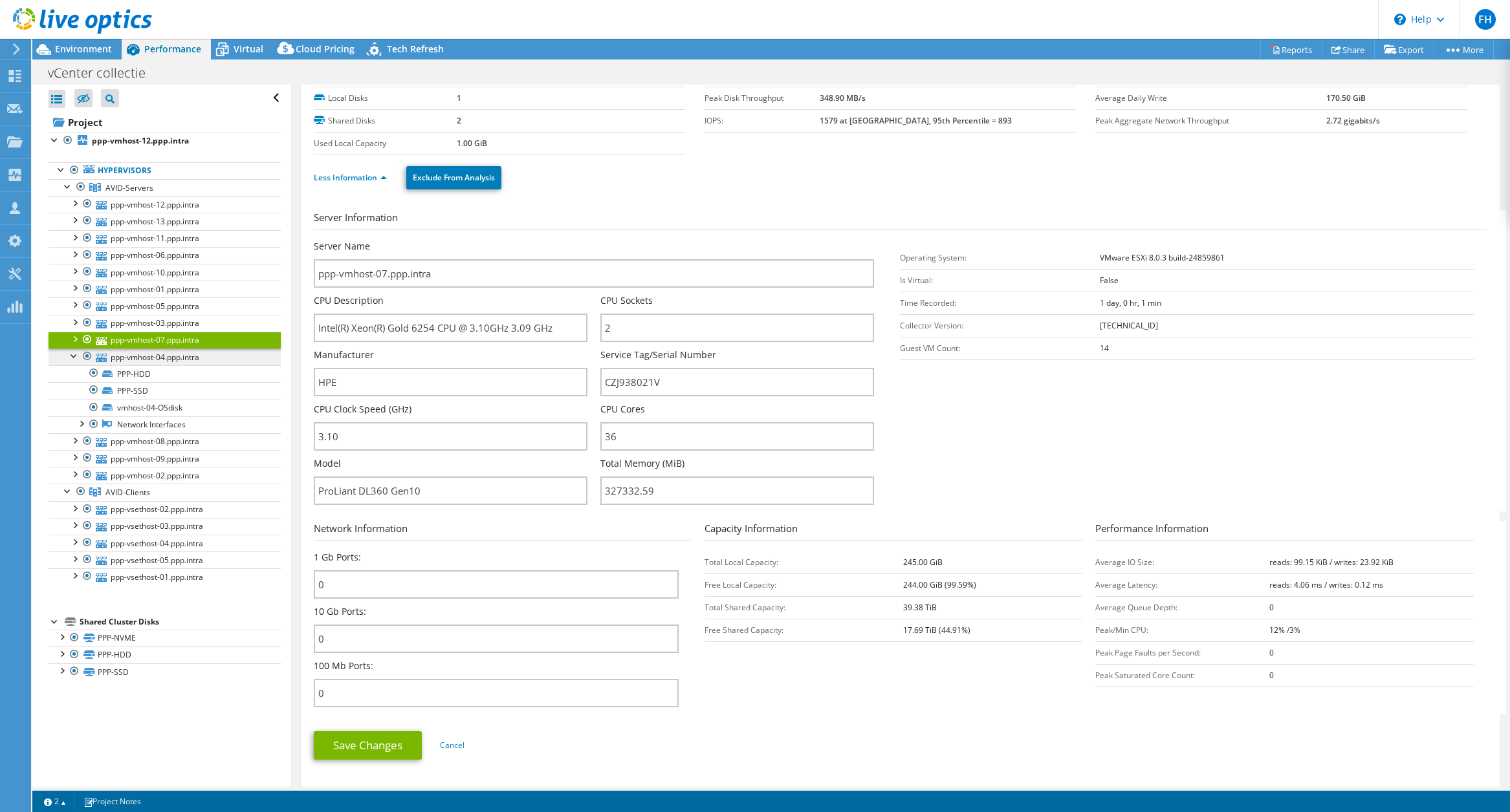
click at [147, 359] on link "ppp-vmhost-04.ppp.intra" at bounding box center [164, 357] width 232 height 17
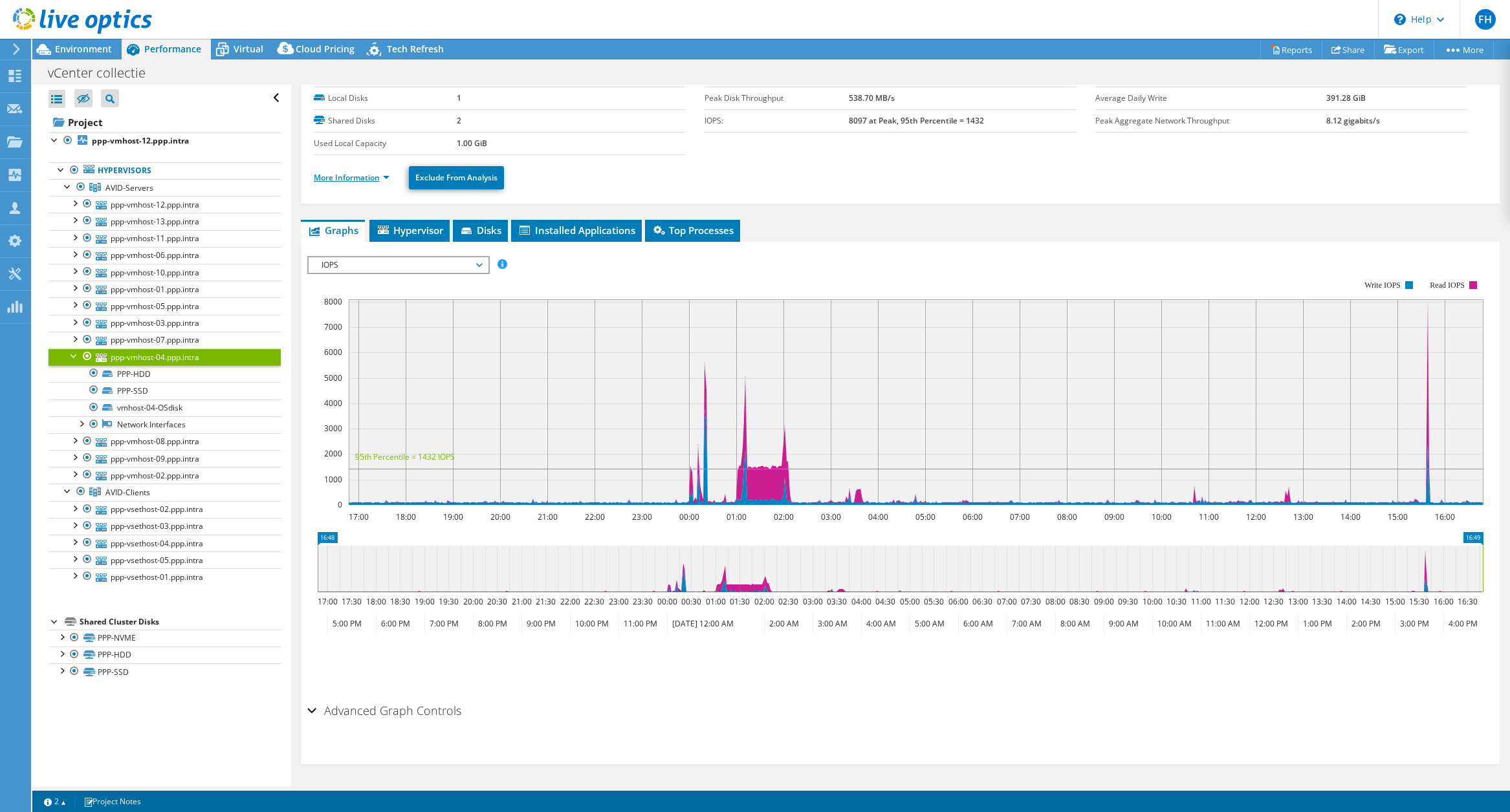
click at [359, 181] on link "More Information" at bounding box center [351, 177] width 76 height 11
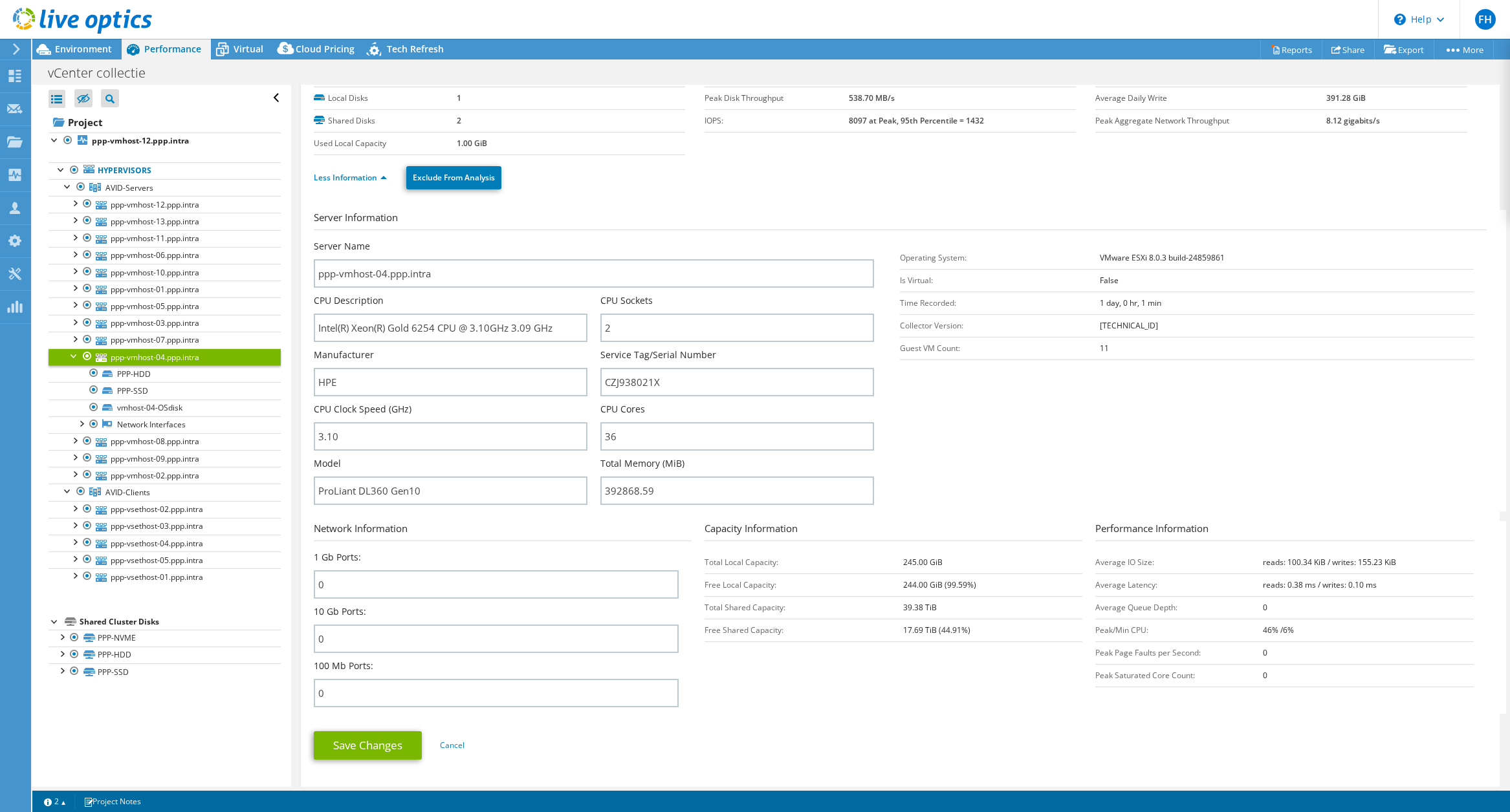
click at [71, 354] on div at bounding box center [74, 354] width 13 height 13
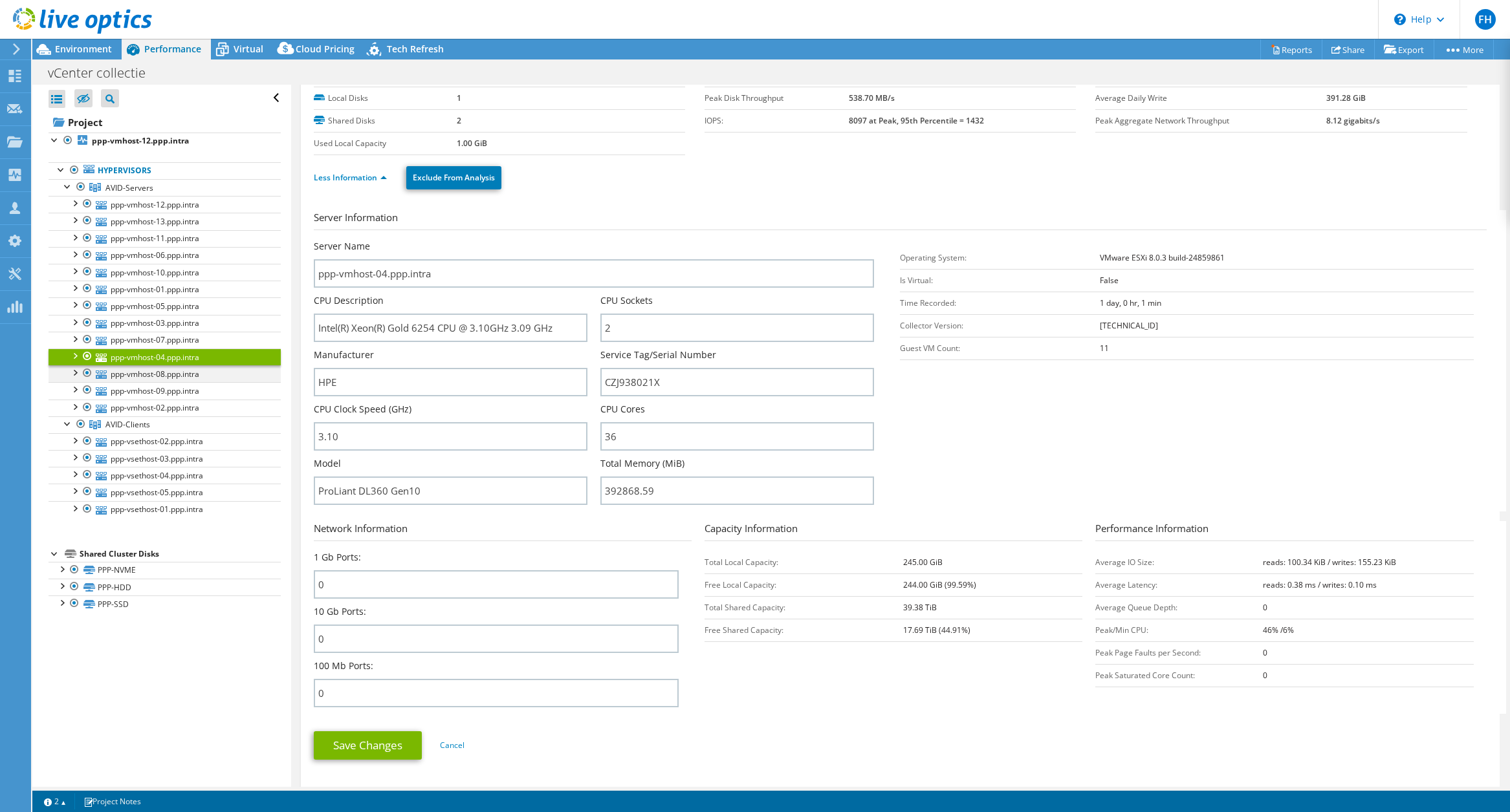
click at [73, 371] on div at bounding box center [74, 372] width 13 height 13
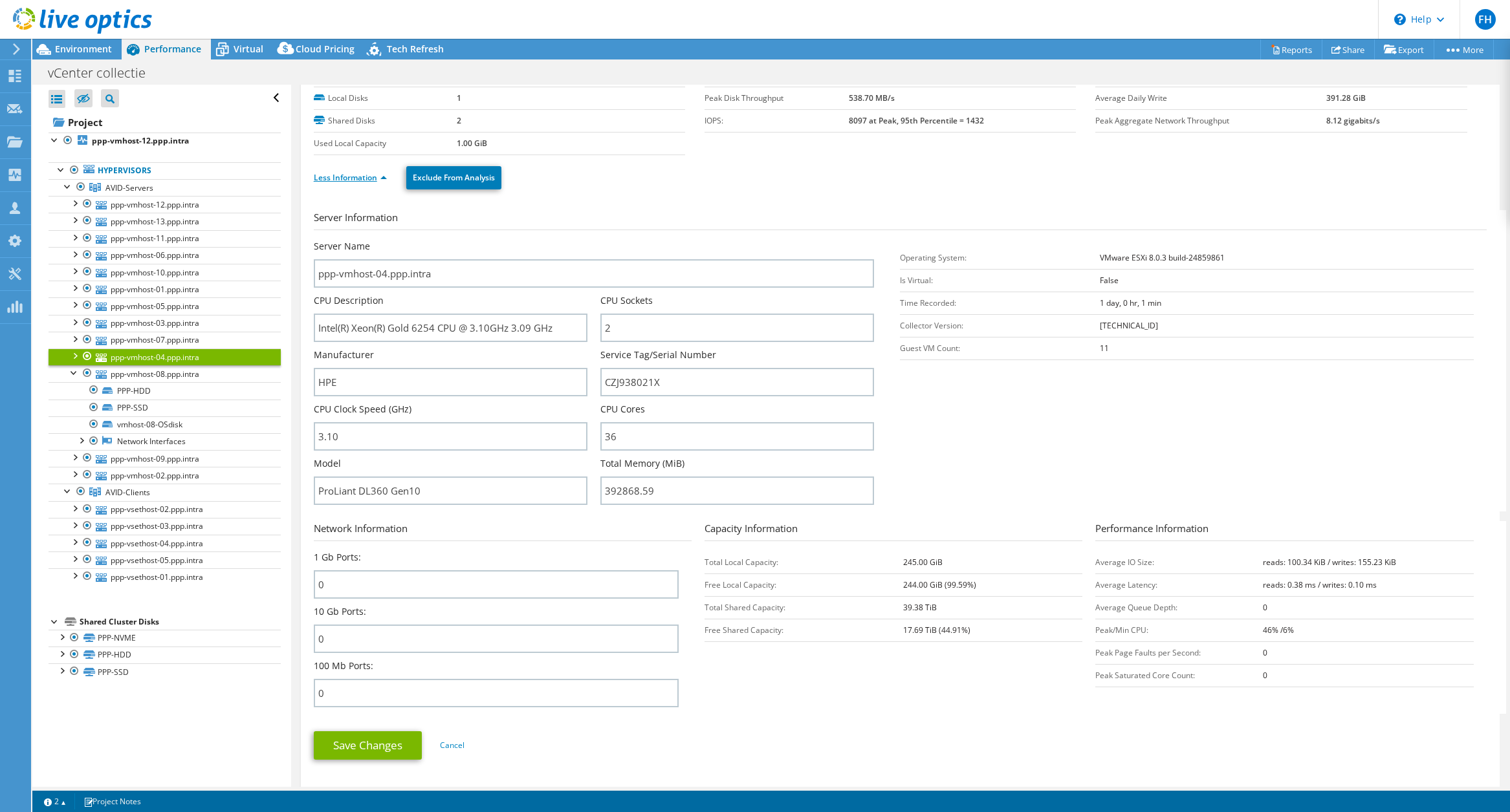
click at [341, 179] on link "Less Information" at bounding box center [350, 177] width 73 height 11
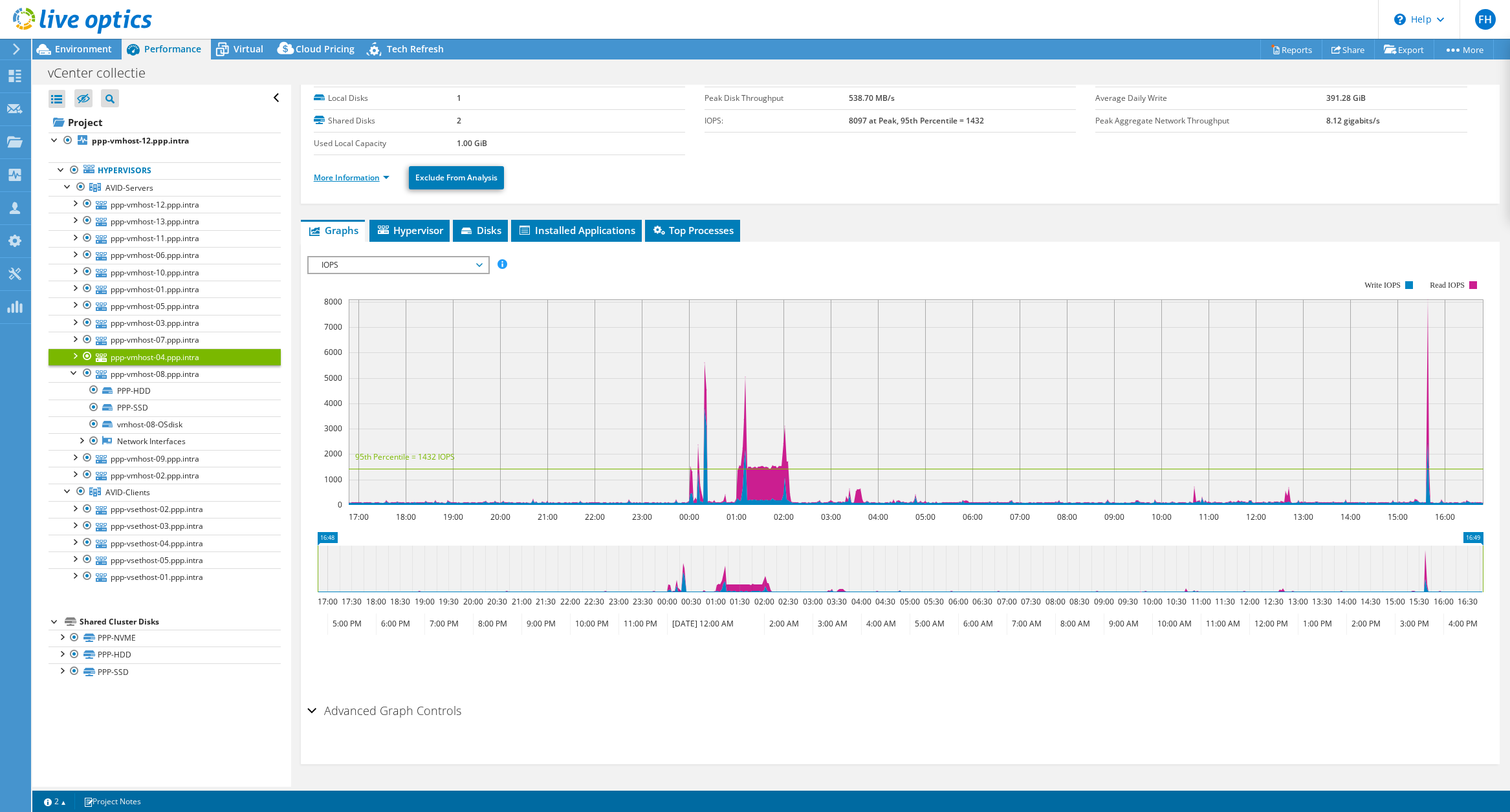
click at [348, 181] on link "More Information" at bounding box center [351, 177] width 76 height 11
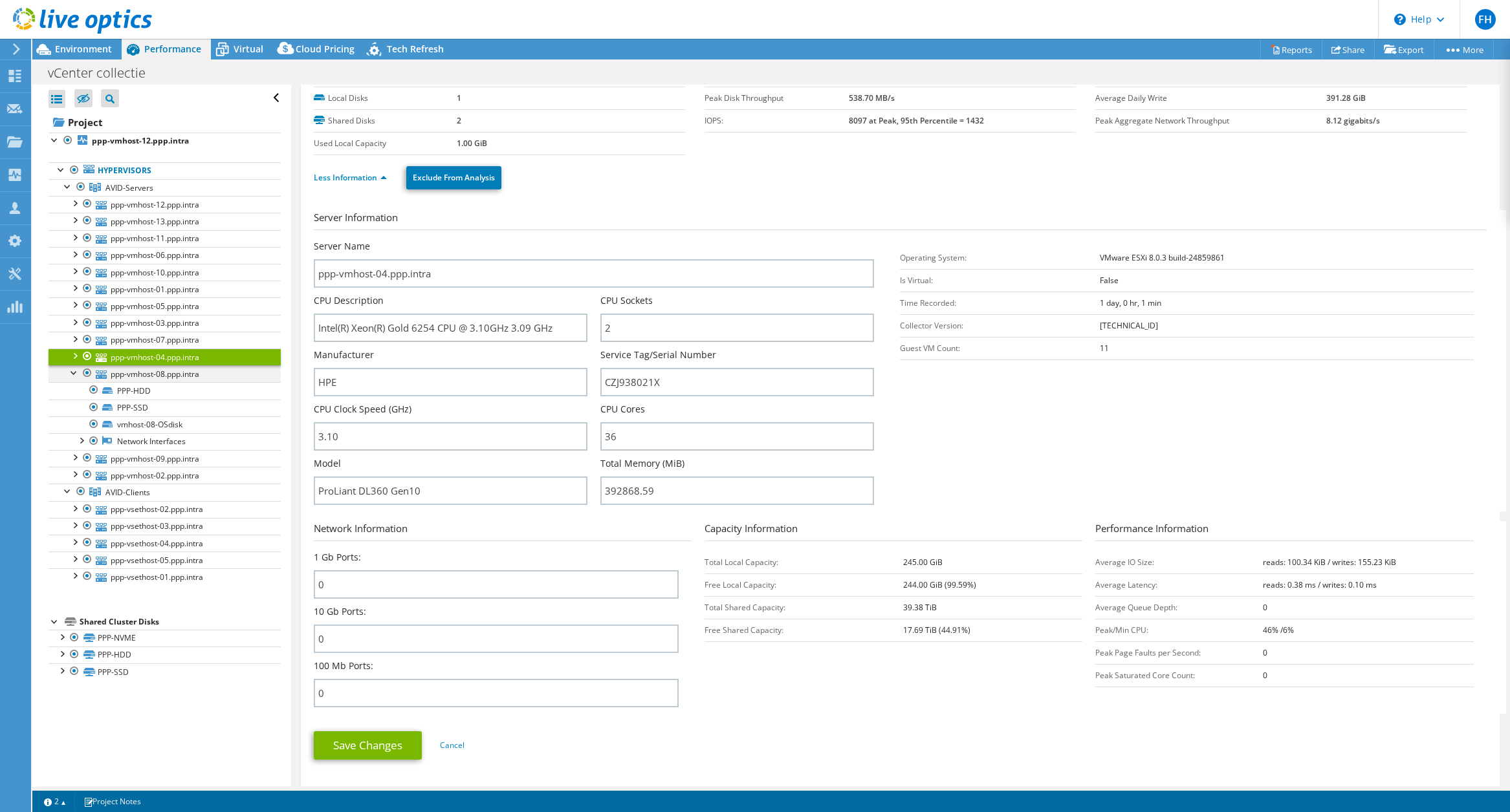
click at [70, 372] on div at bounding box center [74, 372] width 13 height 13
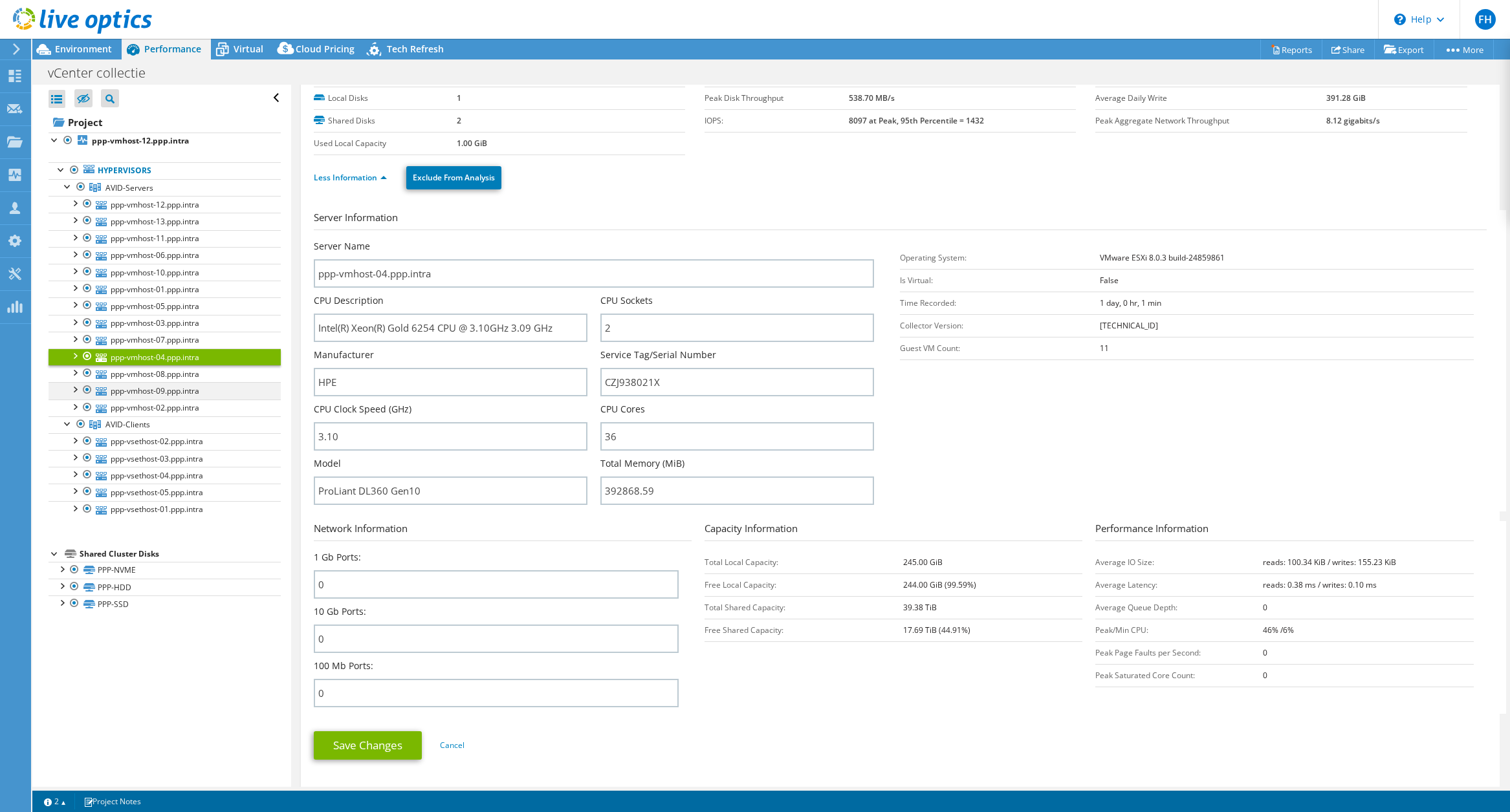
click at [73, 390] on div at bounding box center [74, 388] width 13 height 13
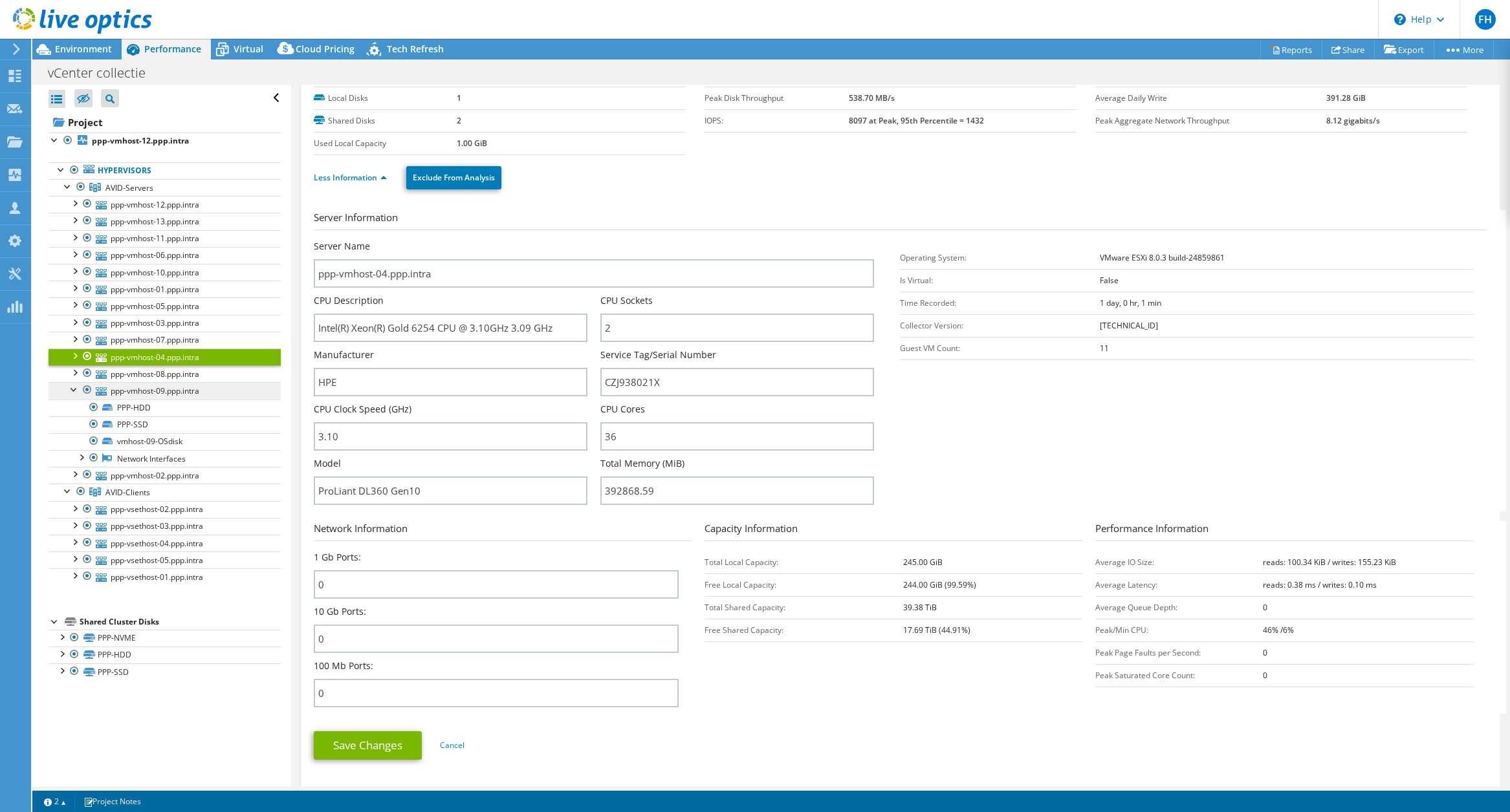
click at [153, 395] on link "ppp-vmhost-09.ppp.intra" at bounding box center [164, 390] width 232 height 17
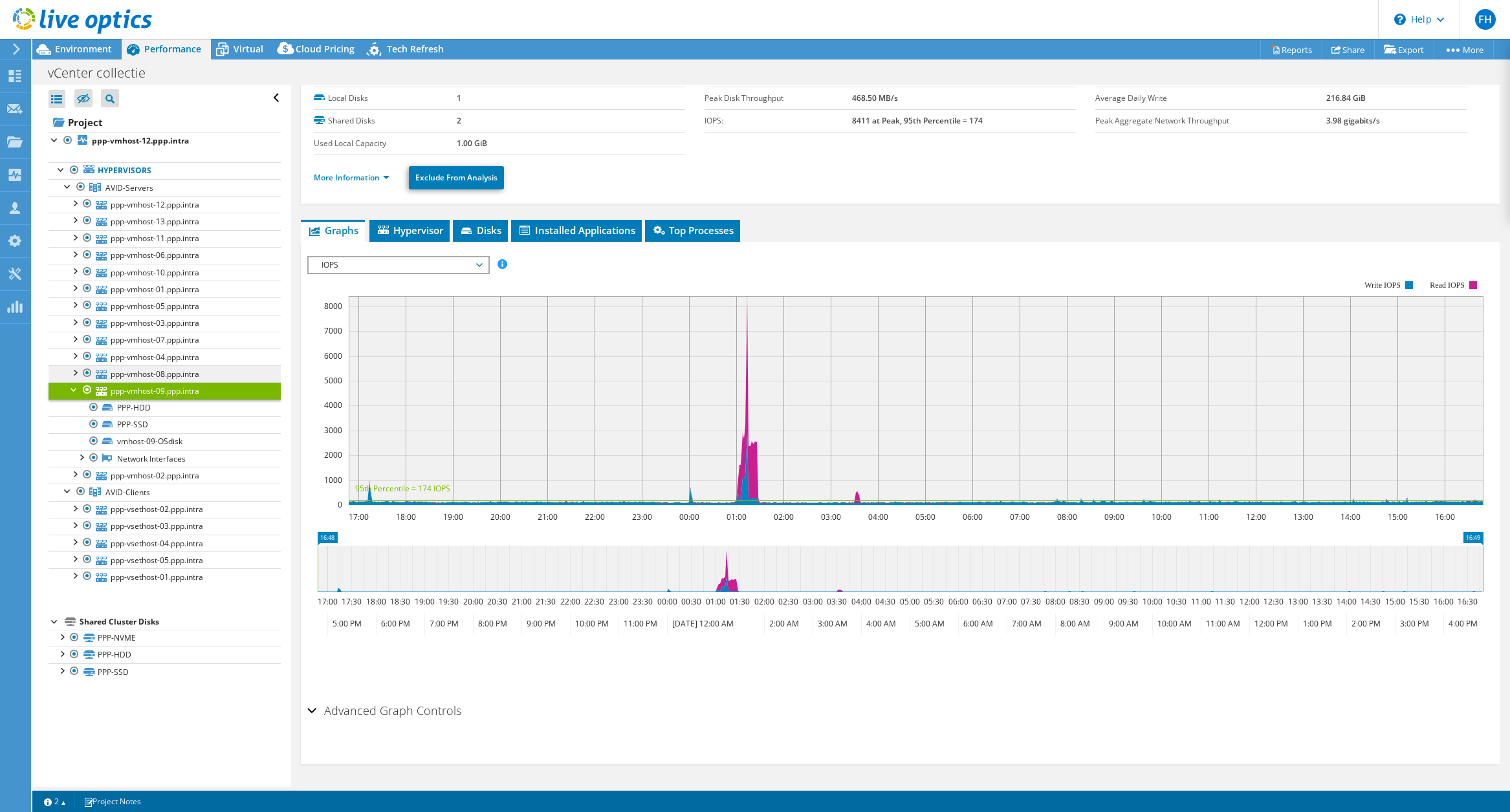
click at [128, 372] on link "ppp-vmhost-08.ppp.intra" at bounding box center [164, 374] width 232 height 17
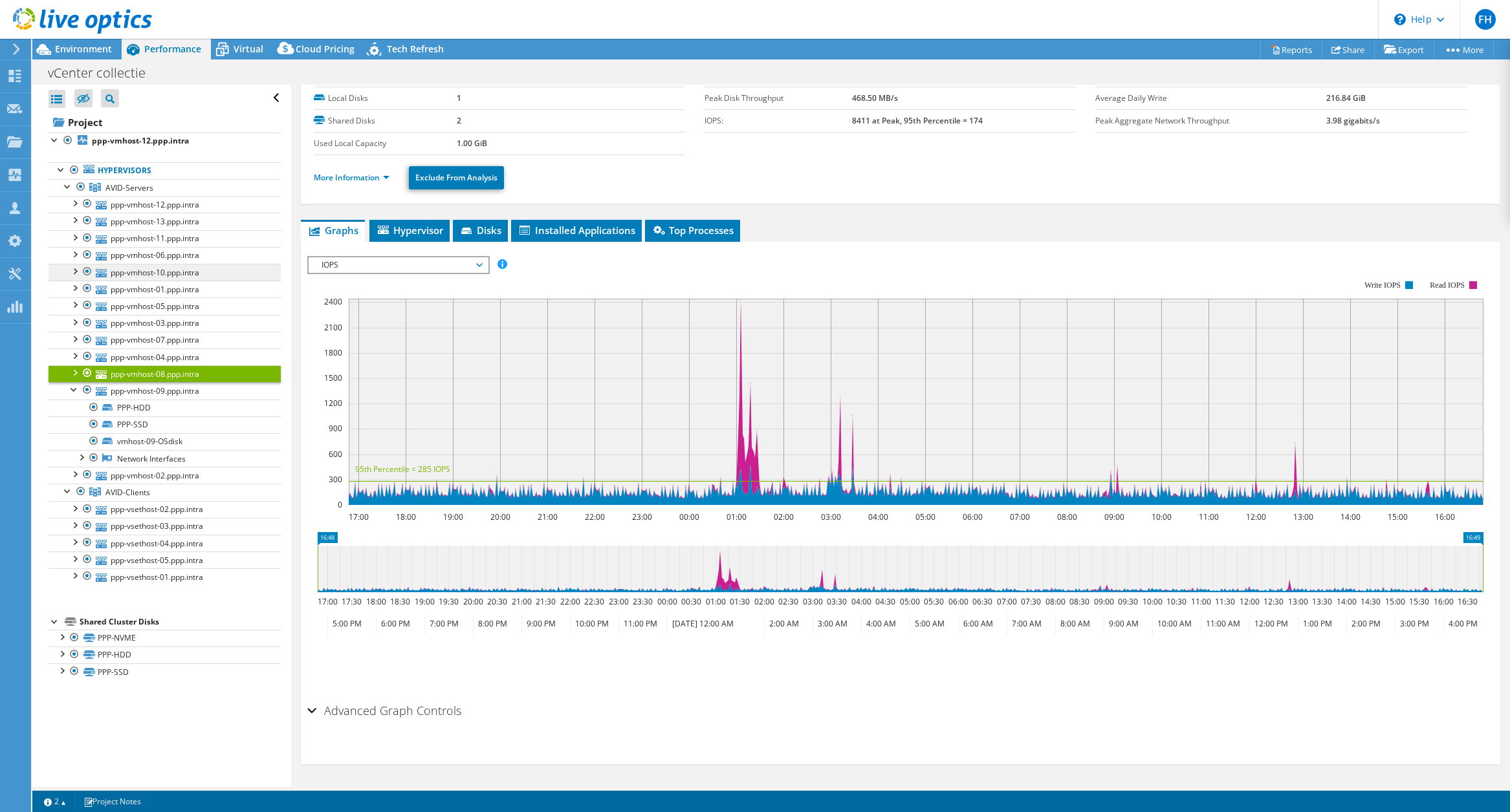
scroll to position [0, 0]
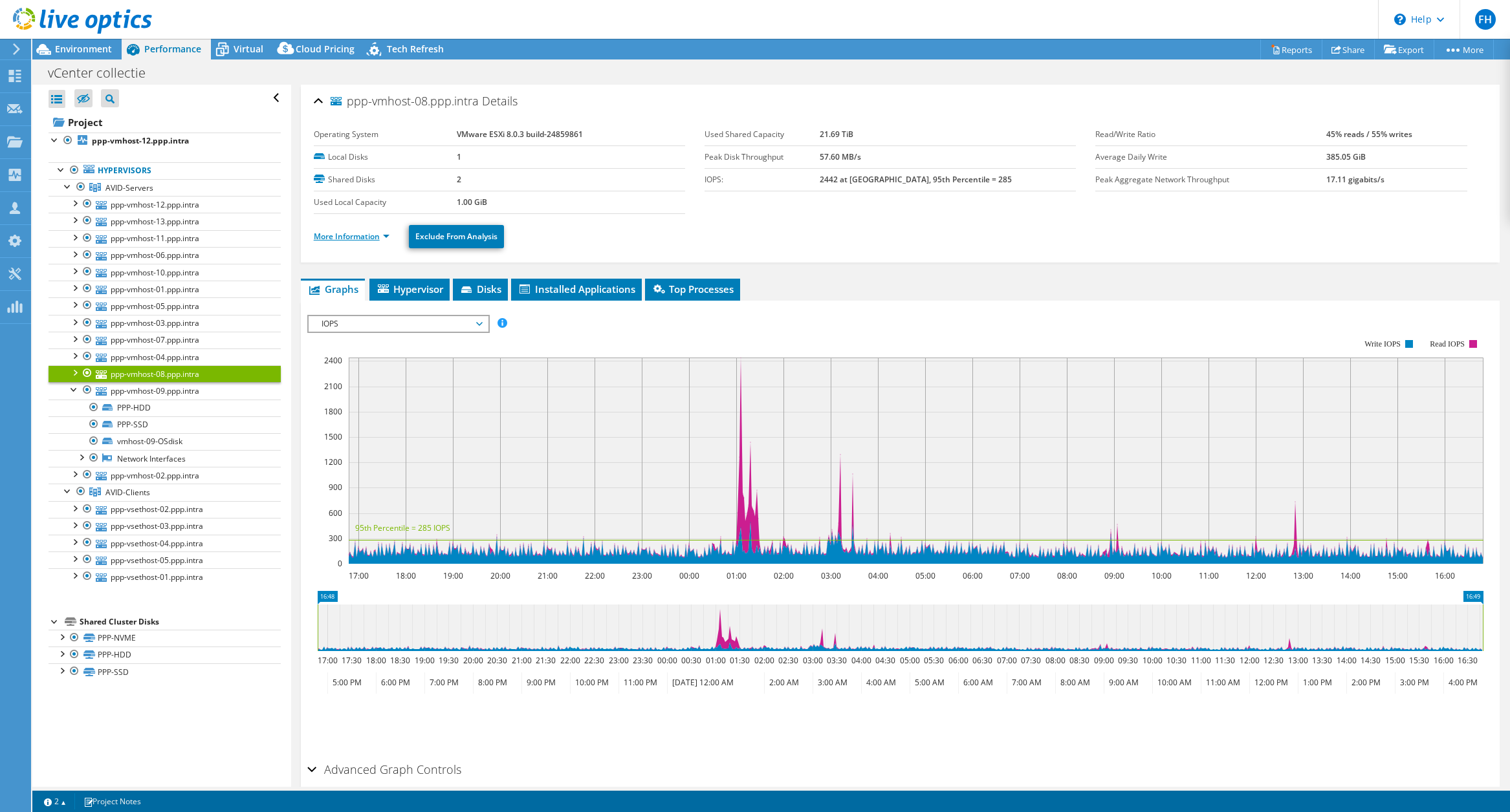
click at [355, 238] on link "More Information" at bounding box center [351, 236] width 76 height 11
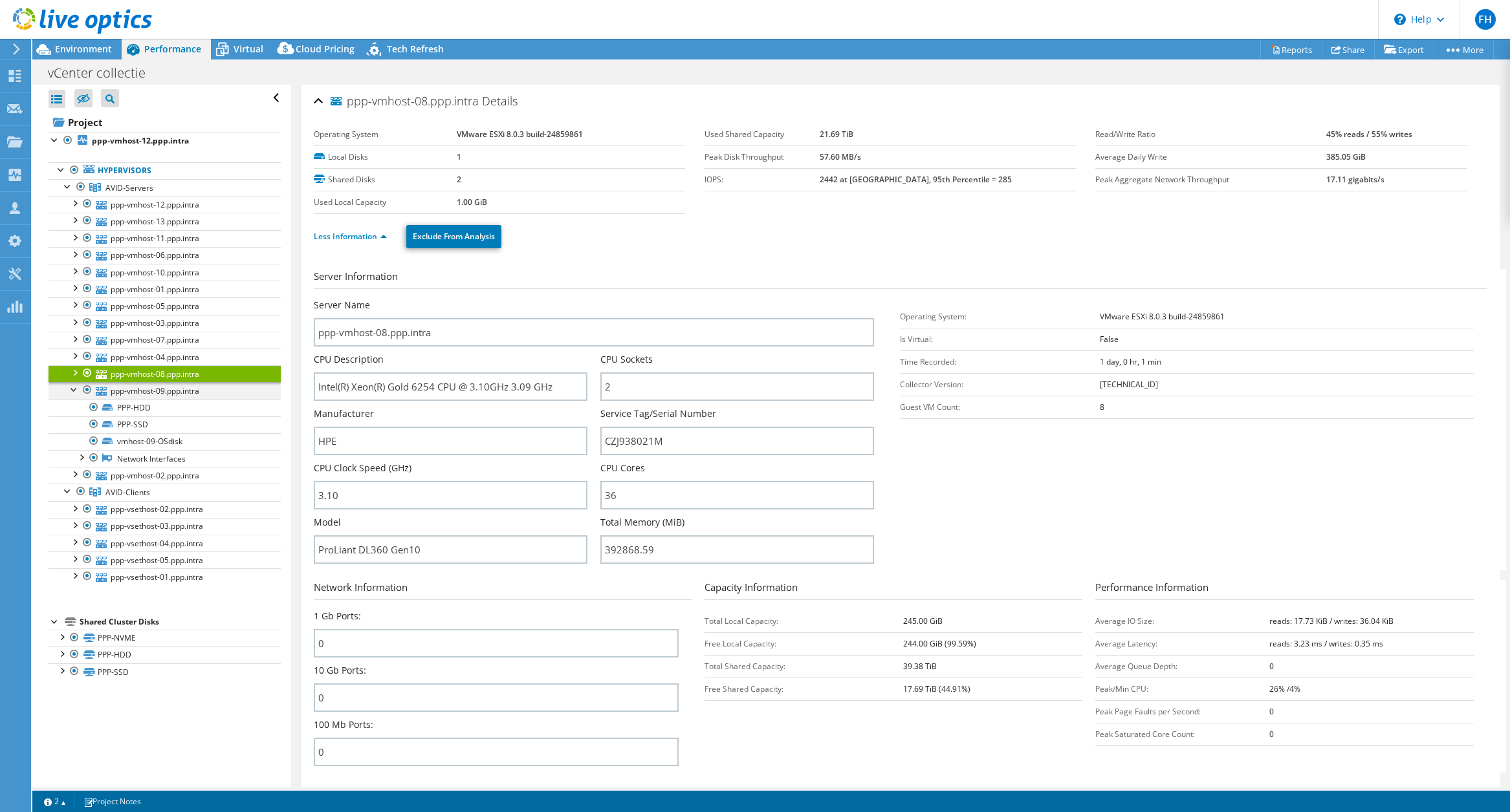
click at [70, 387] on div at bounding box center [74, 388] width 13 height 13
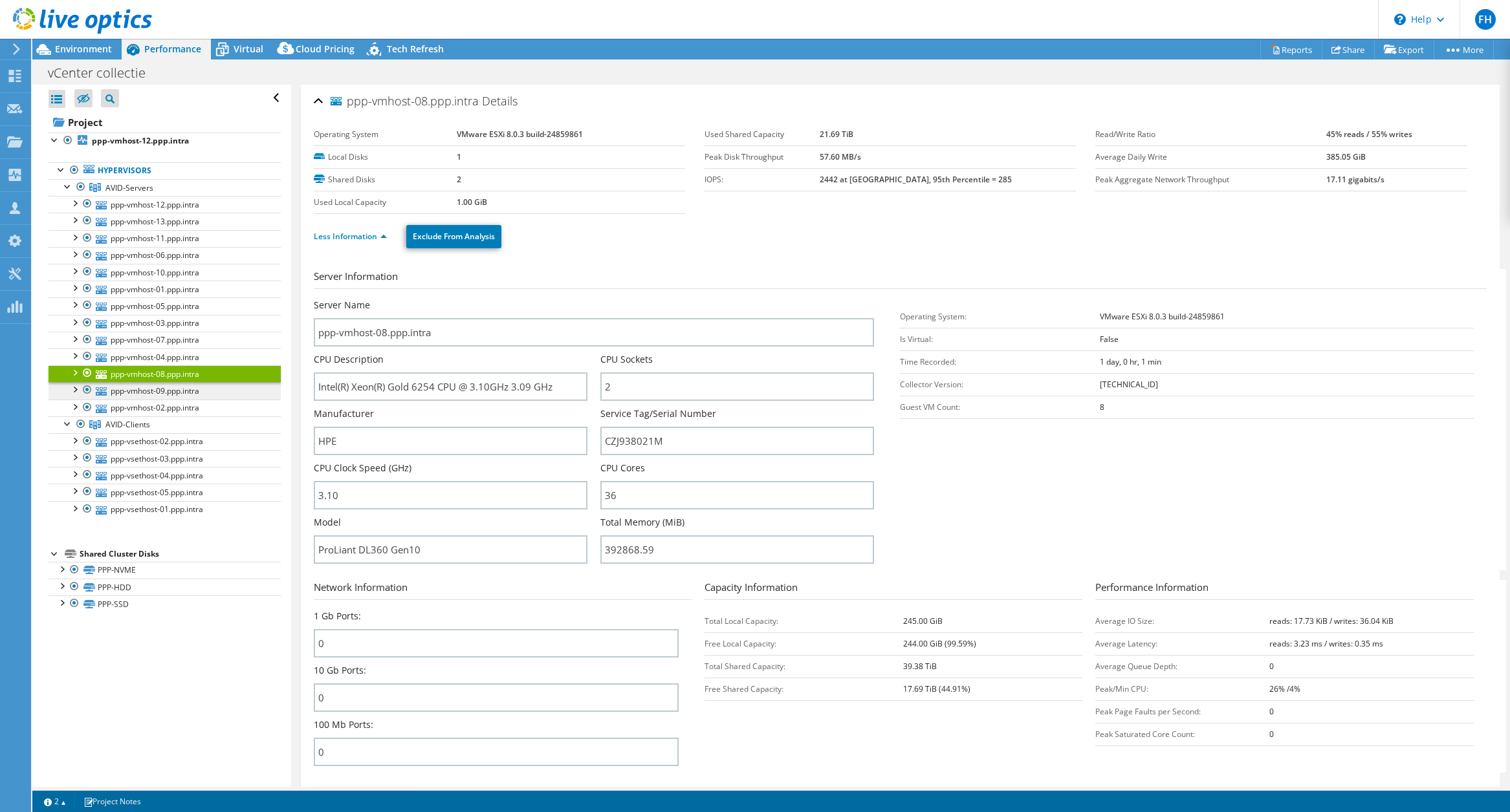
click at [132, 394] on link "ppp-vmhost-09.ppp.intra" at bounding box center [164, 390] width 232 height 17
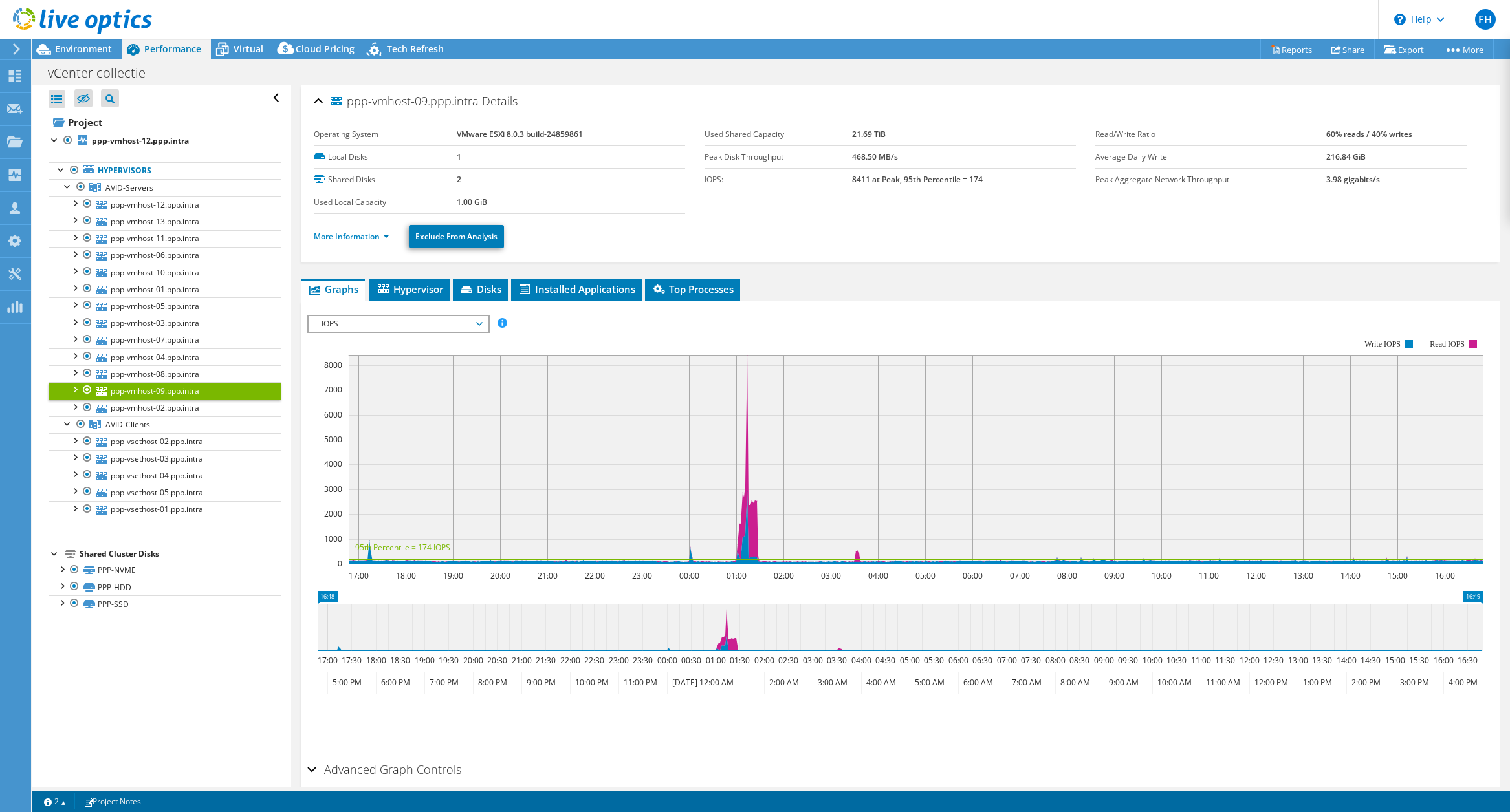
click at [344, 233] on link "More Information" at bounding box center [351, 236] width 76 height 11
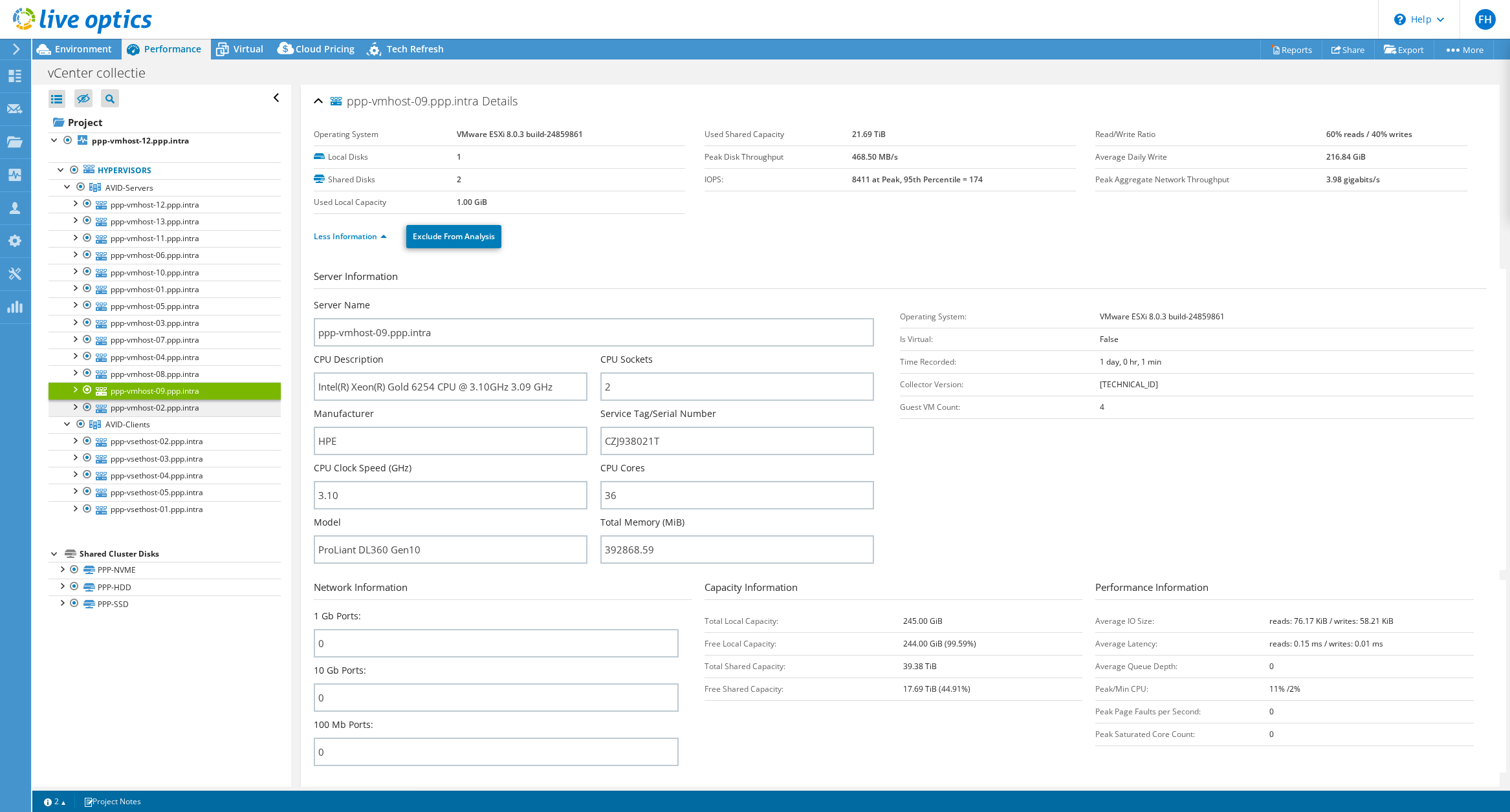
click at [141, 409] on link "ppp-vmhost-02.ppp.intra" at bounding box center [164, 408] width 232 height 17
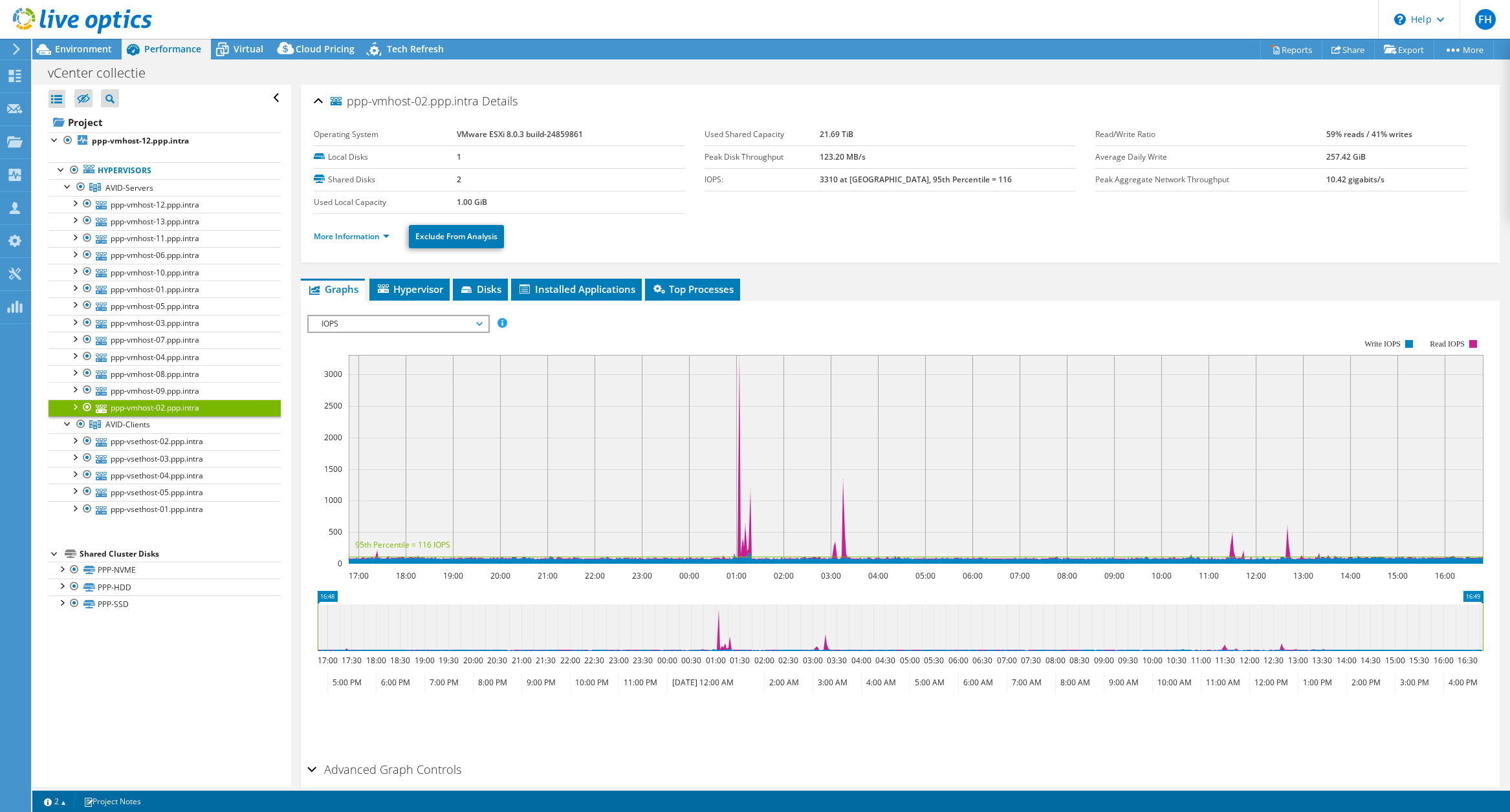
click at [76, 408] on div at bounding box center [74, 406] width 13 height 13
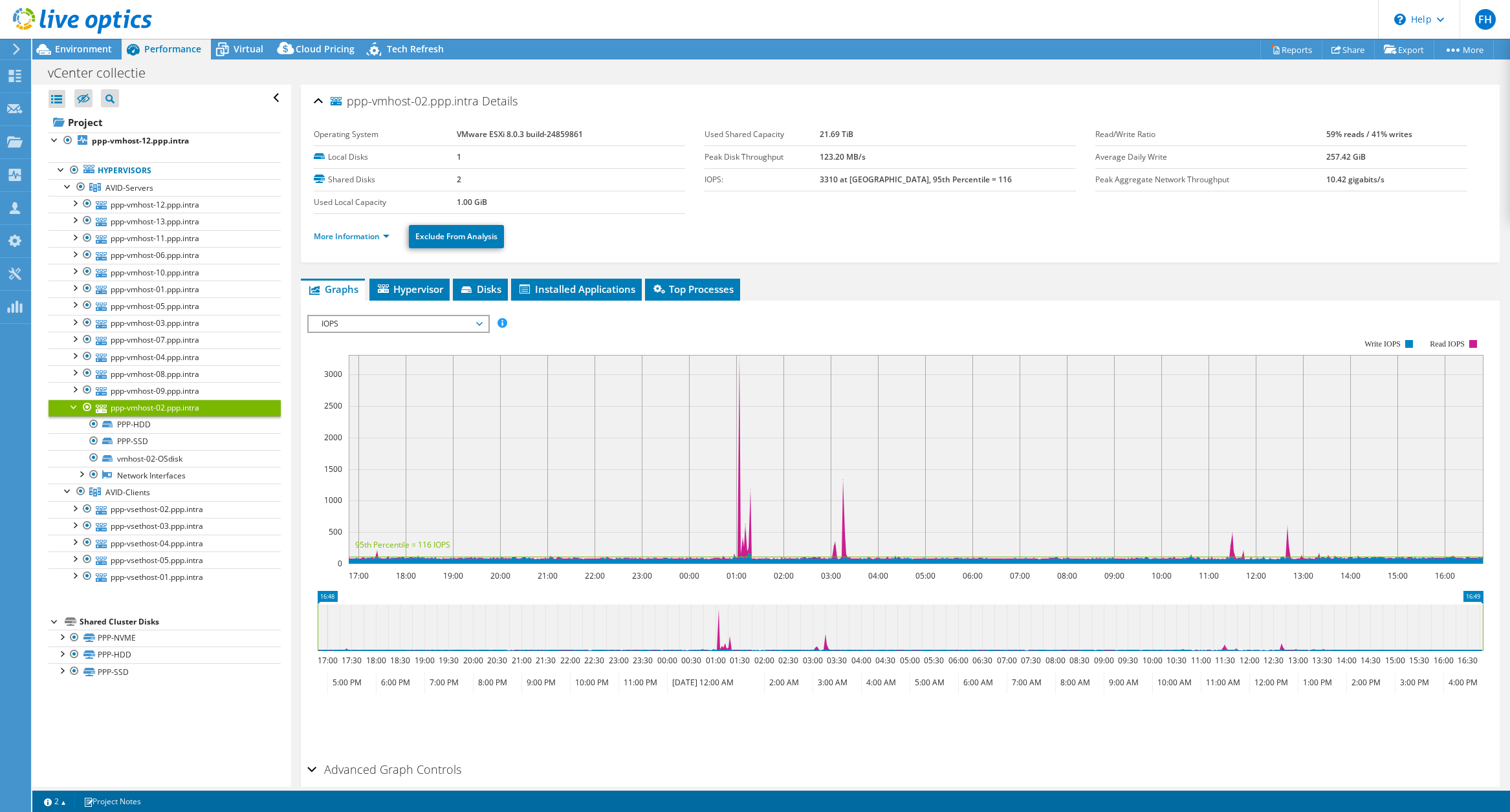
click at [74, 407] on div at bounding box center [74, 406] width 13 height 13
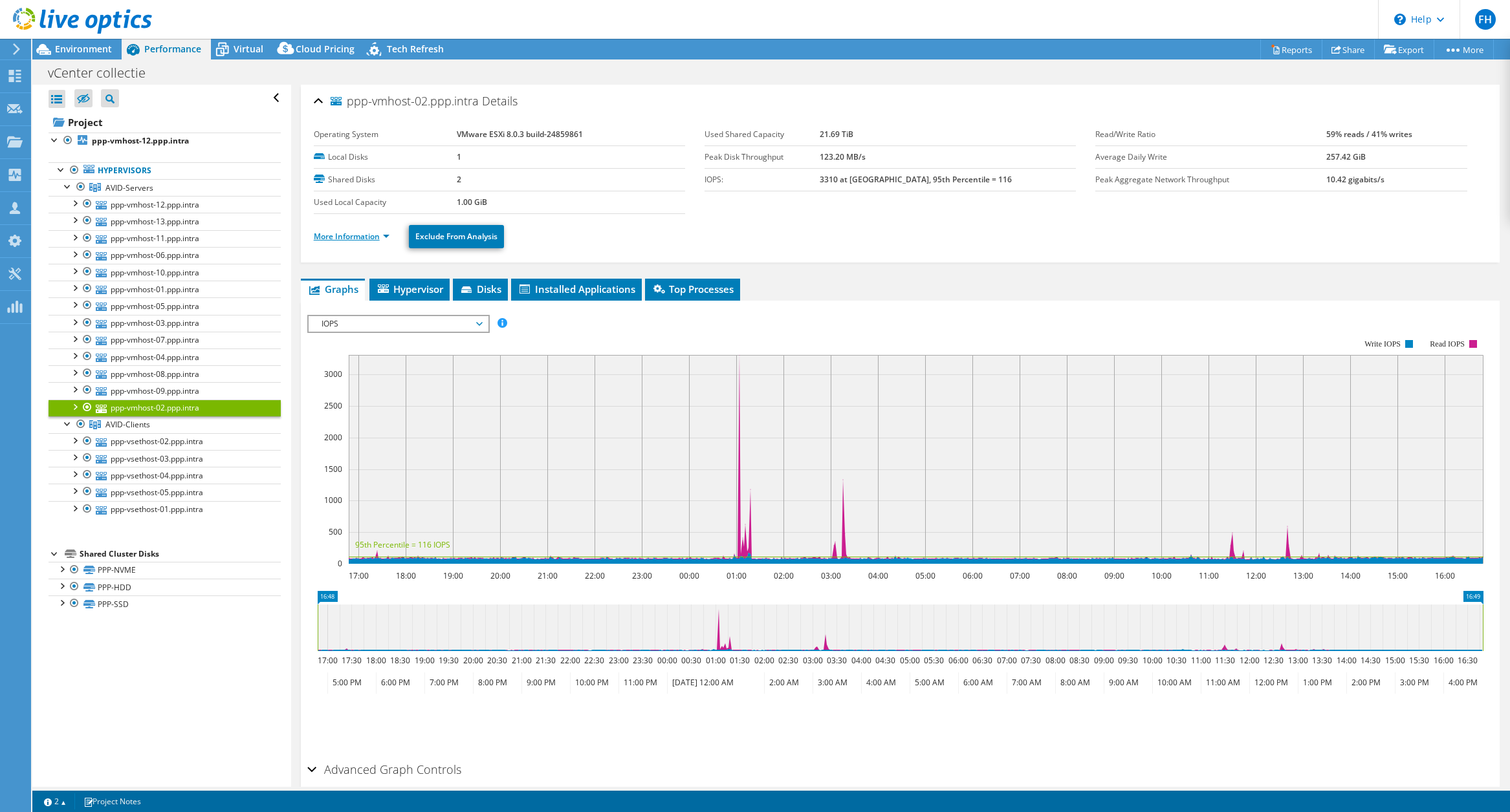
click at [348, 237] on link "More Information" at bounding box center [351, 236] width 76 height 11
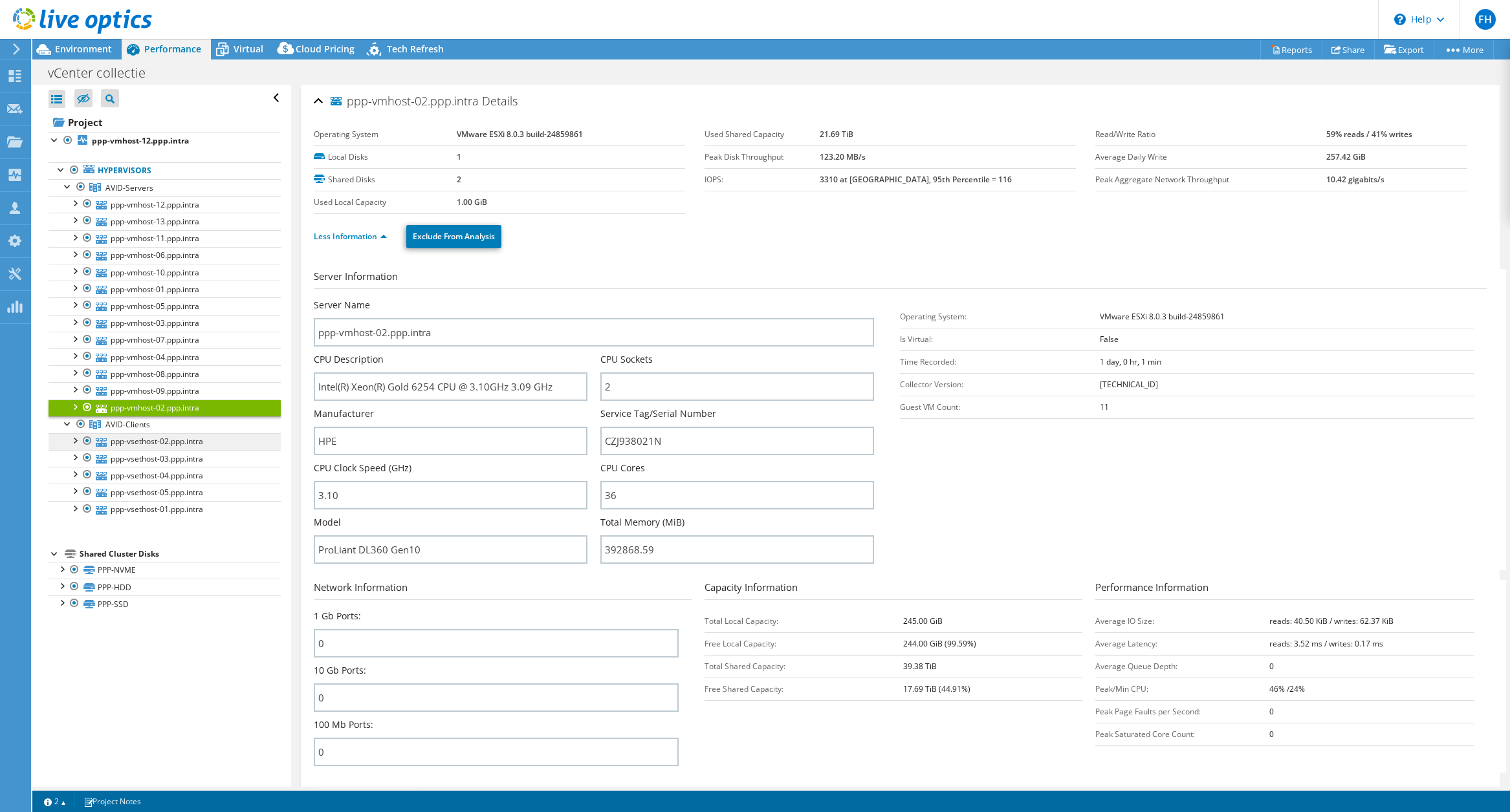
click at [142, 446] on link "ppp-vsethost-02.ppp.intra" at bounding box center [164, 442] width 232 height 17
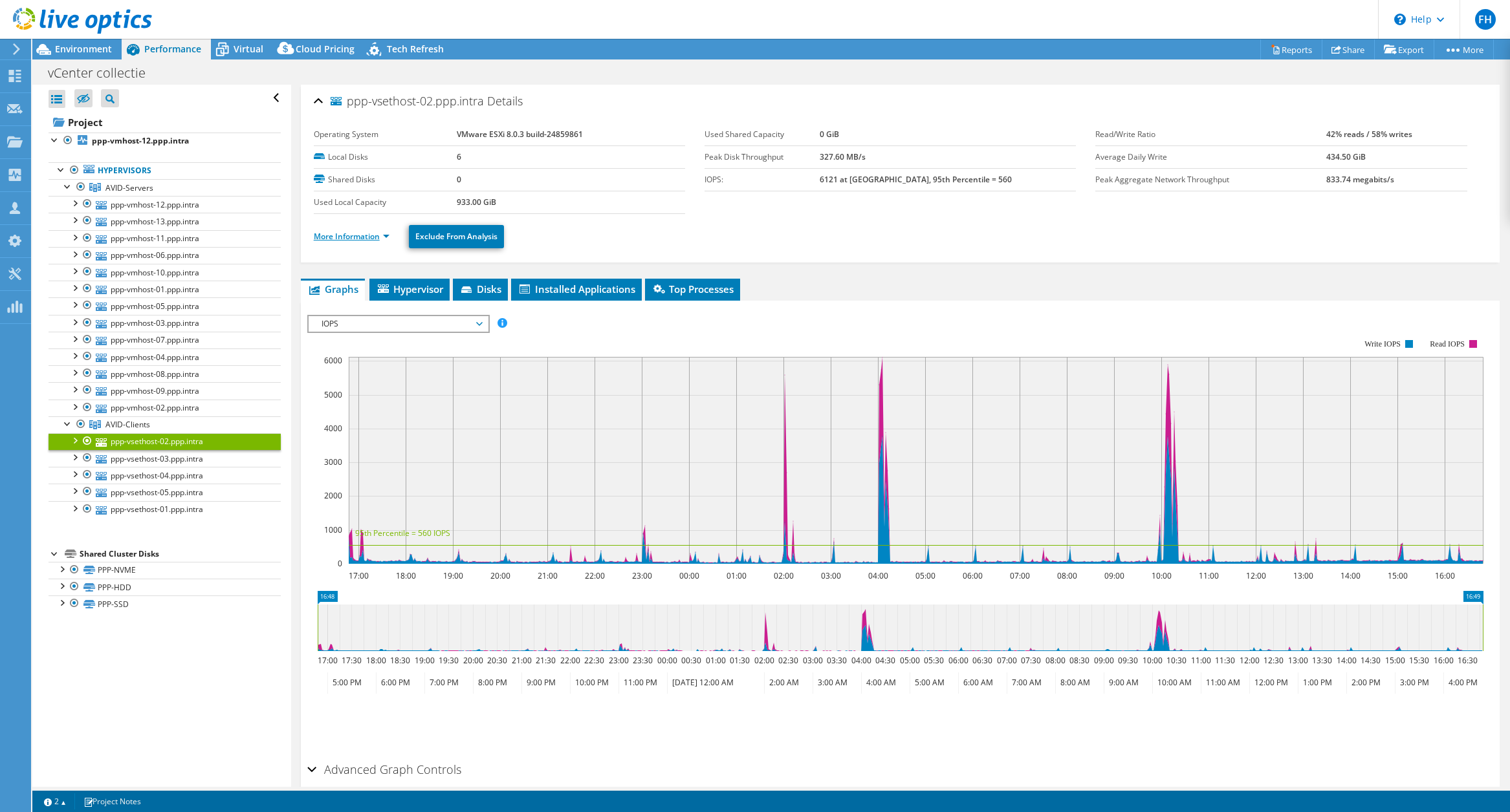
click at [348, 236] on link "More Information" at bounding box center [351, 236] width 76 height 11
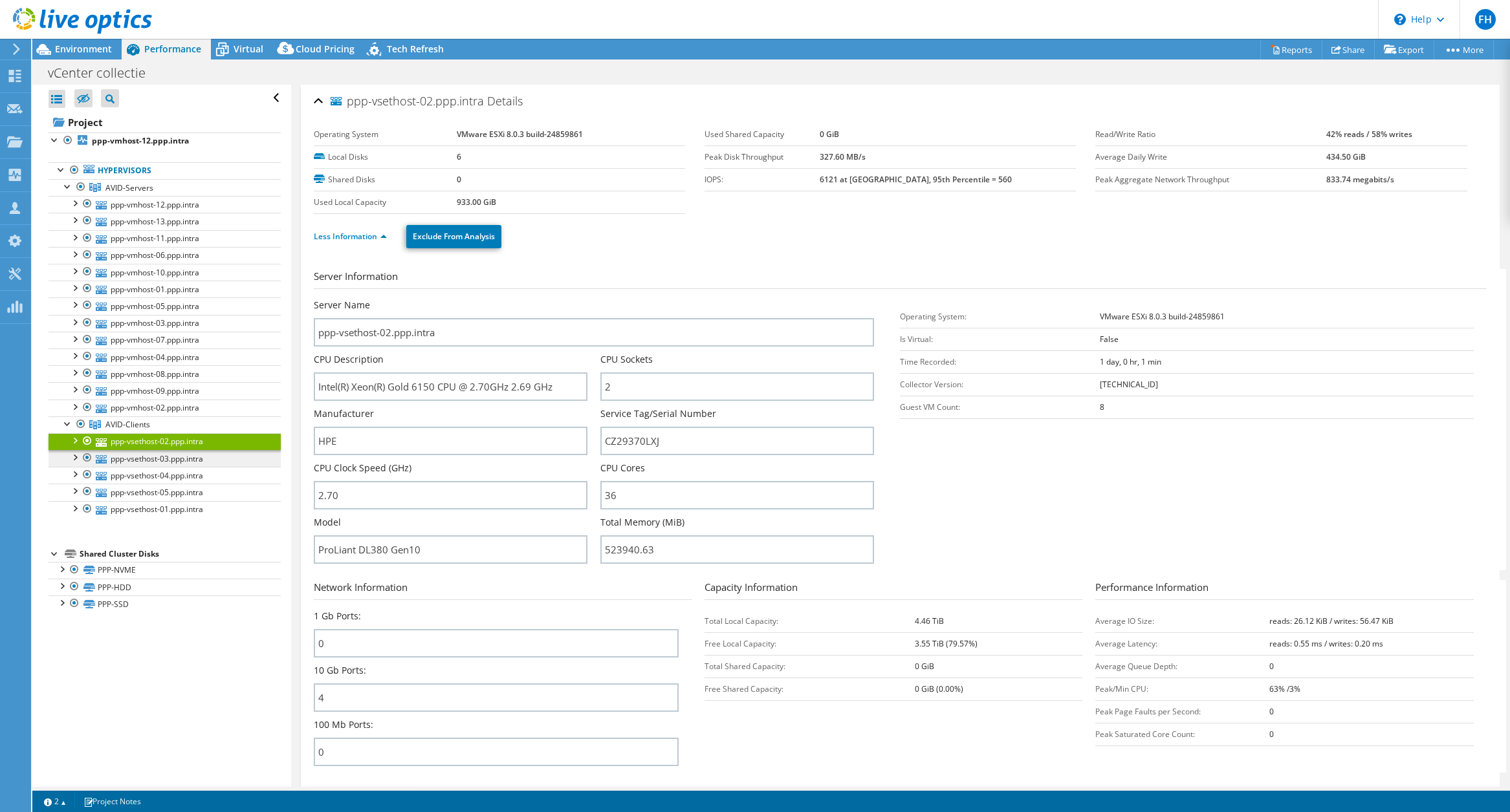
click at [163, 460] on link "ppp-vsethost-03.ppp.intra" at bounding box center [164, 458] width 232 height 17
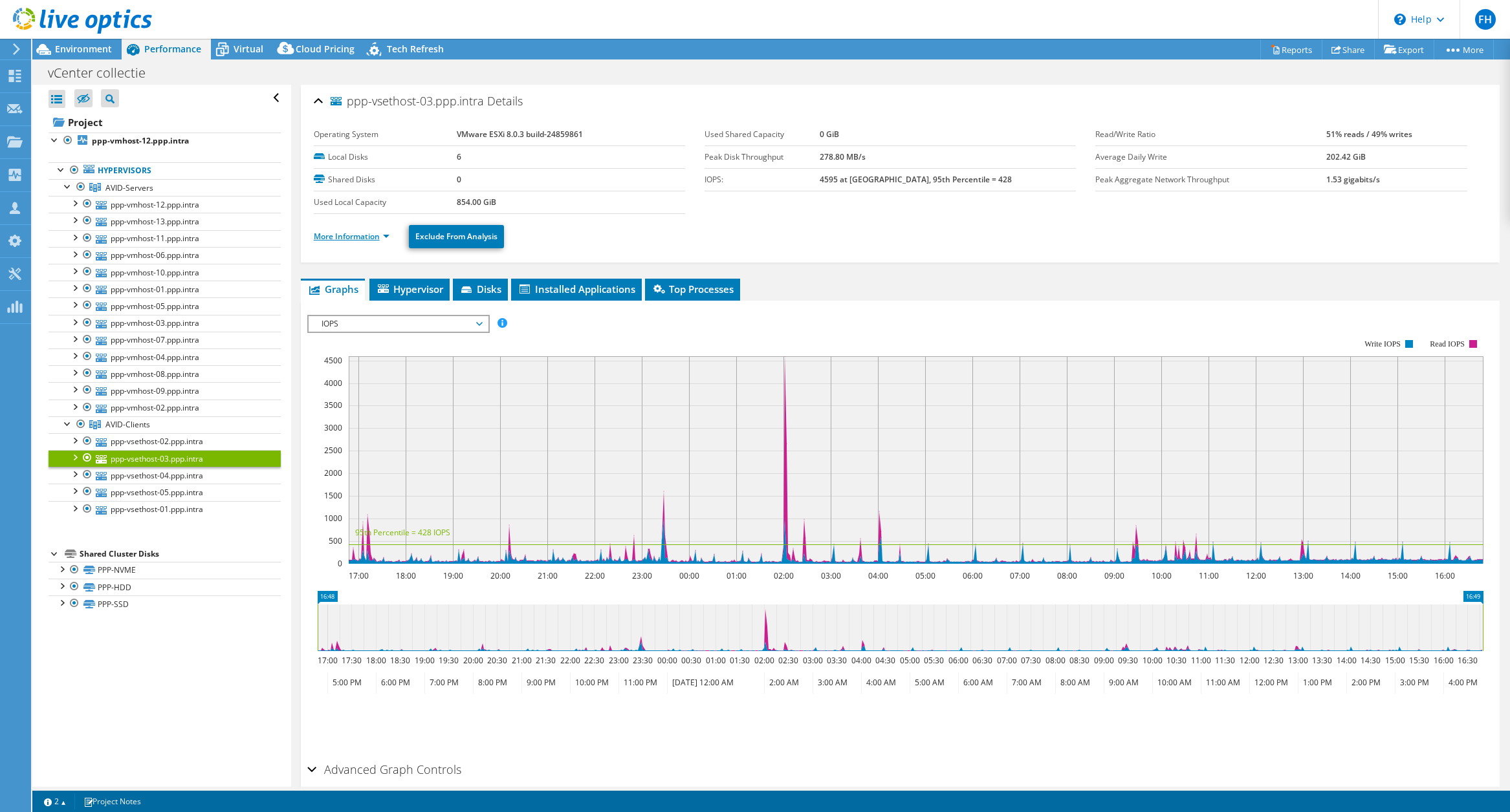
click at [346, 238] on link "More Information" at bounding box center [351, 236] width 76 height 11
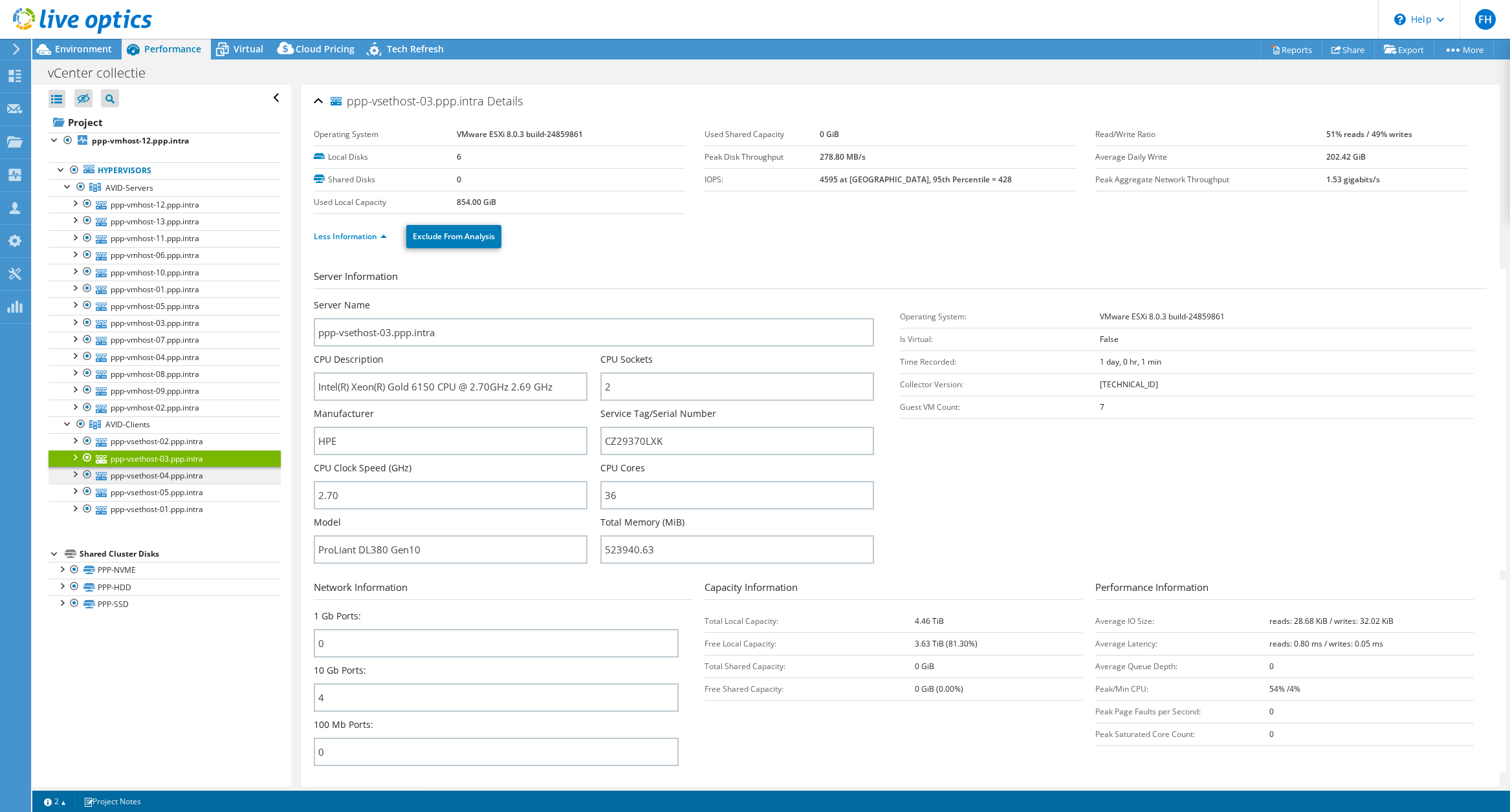
click at [147, 477] on link "ppp-vsethost-04.ppp.intra" at bounding box center [164, 475] width 232 height 17
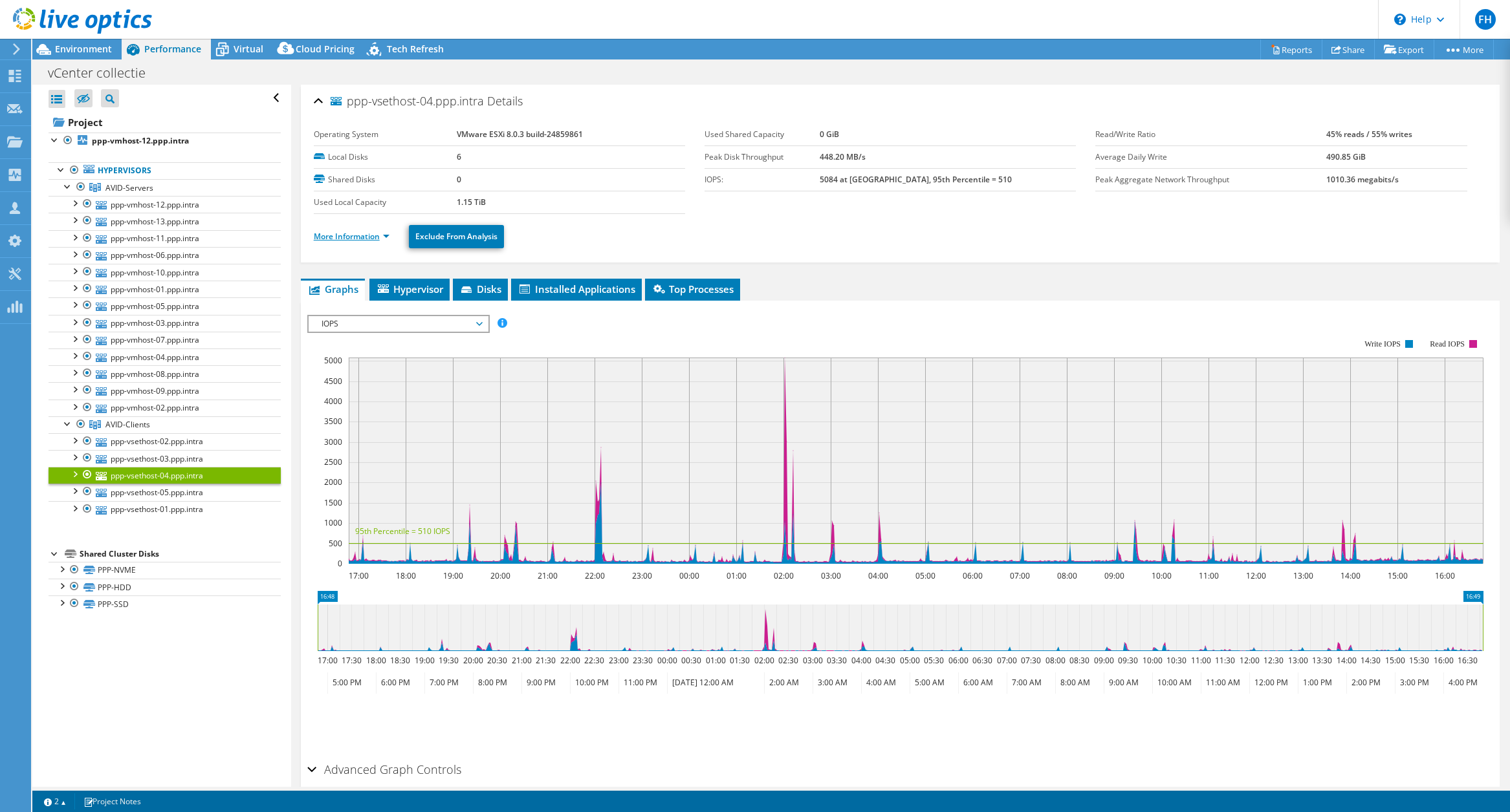
click at [364, 233] on link "More Information" at bounding box center [351, 236] width 76 height 11
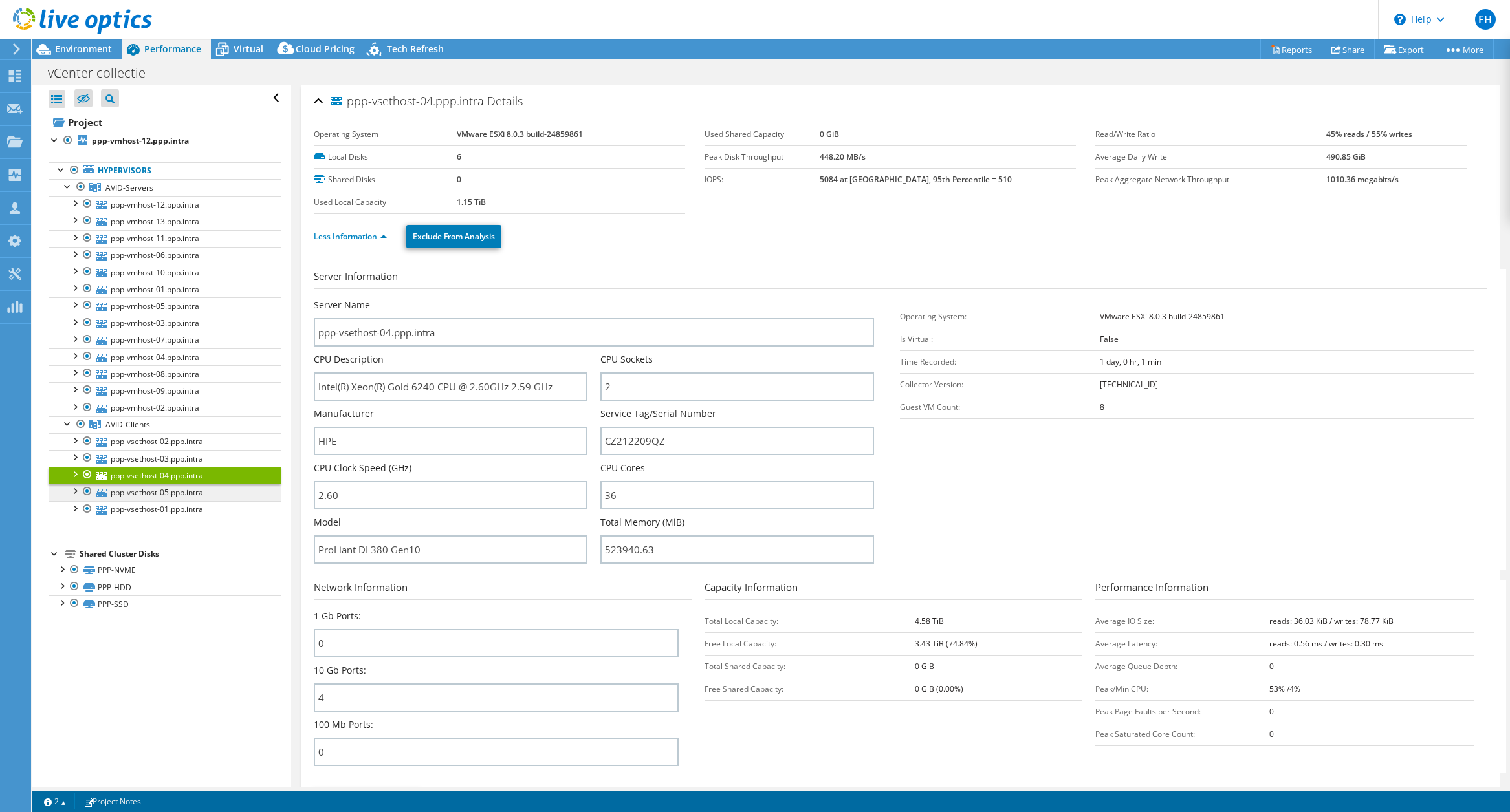
click at [166, 492] on link "ppp-vsethost-05.ppp.intra" at bounding box center [164, 492] width 232 height 17
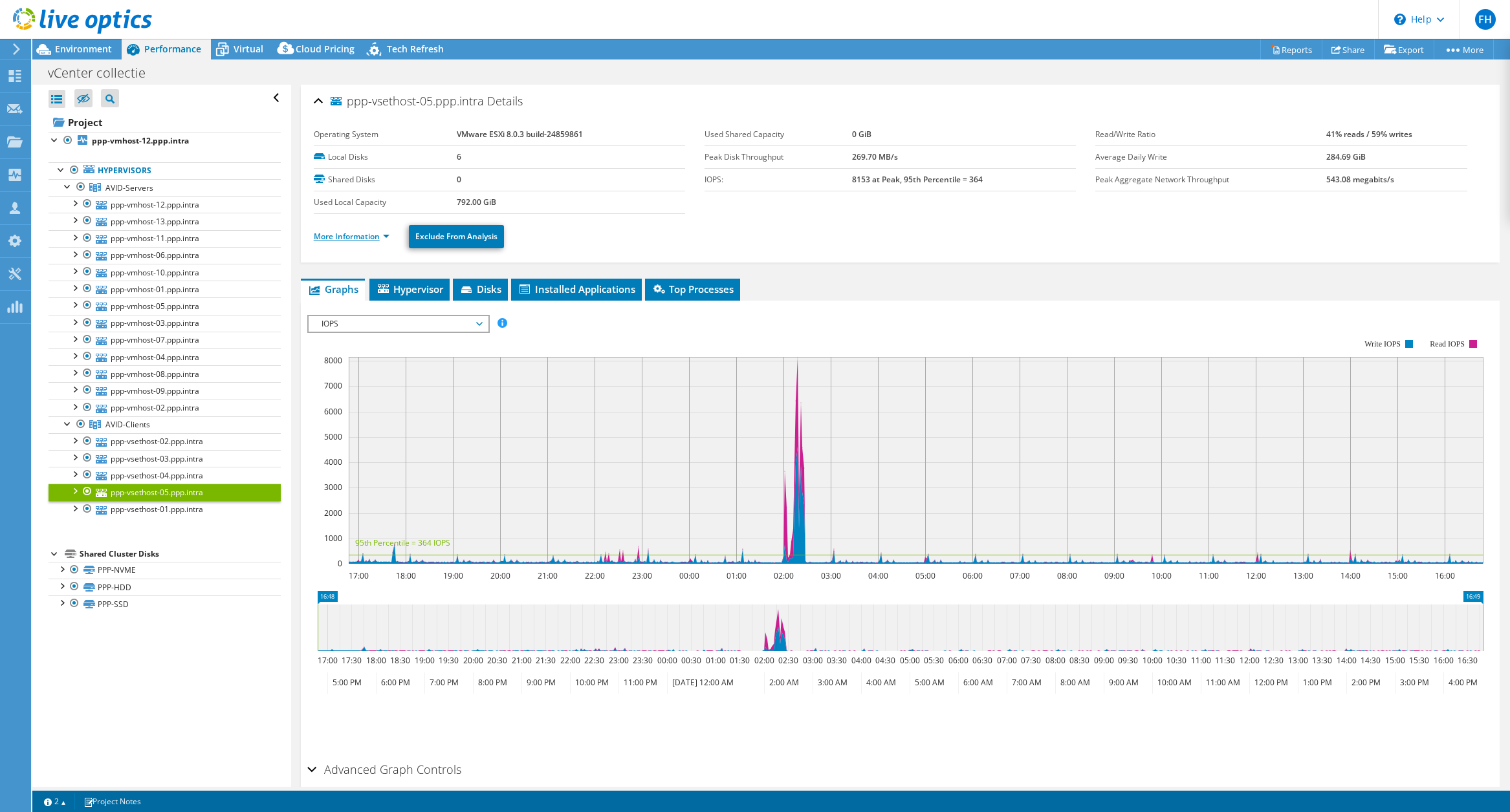
click at [347, 240] on link "More Information" at bounding box center [351, 236] width 76 height 11
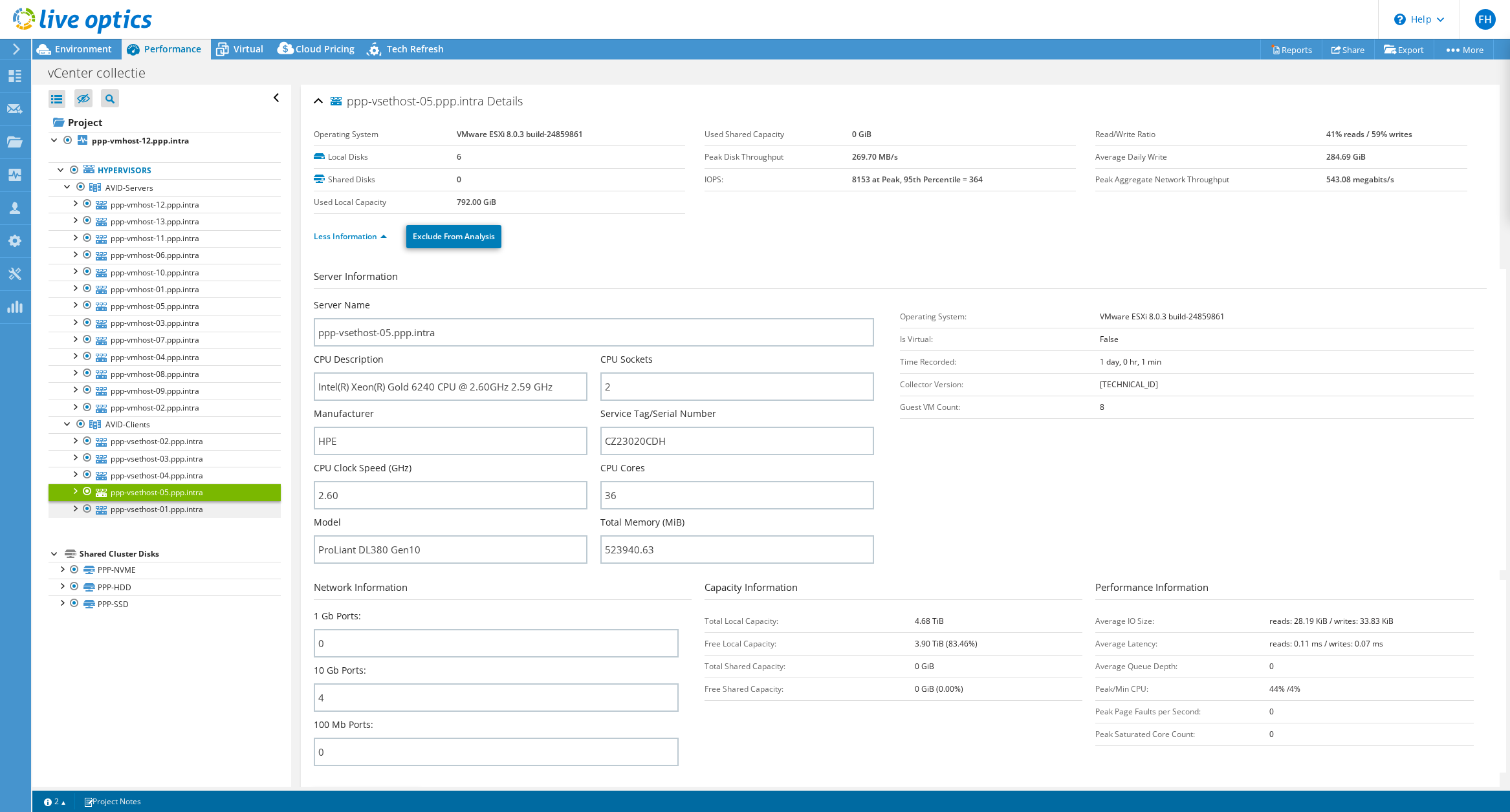
click at [154, 516] on link "ppp-vsethost-01.ppp.intra" at bounding box center [164, 509] width 232 height 17
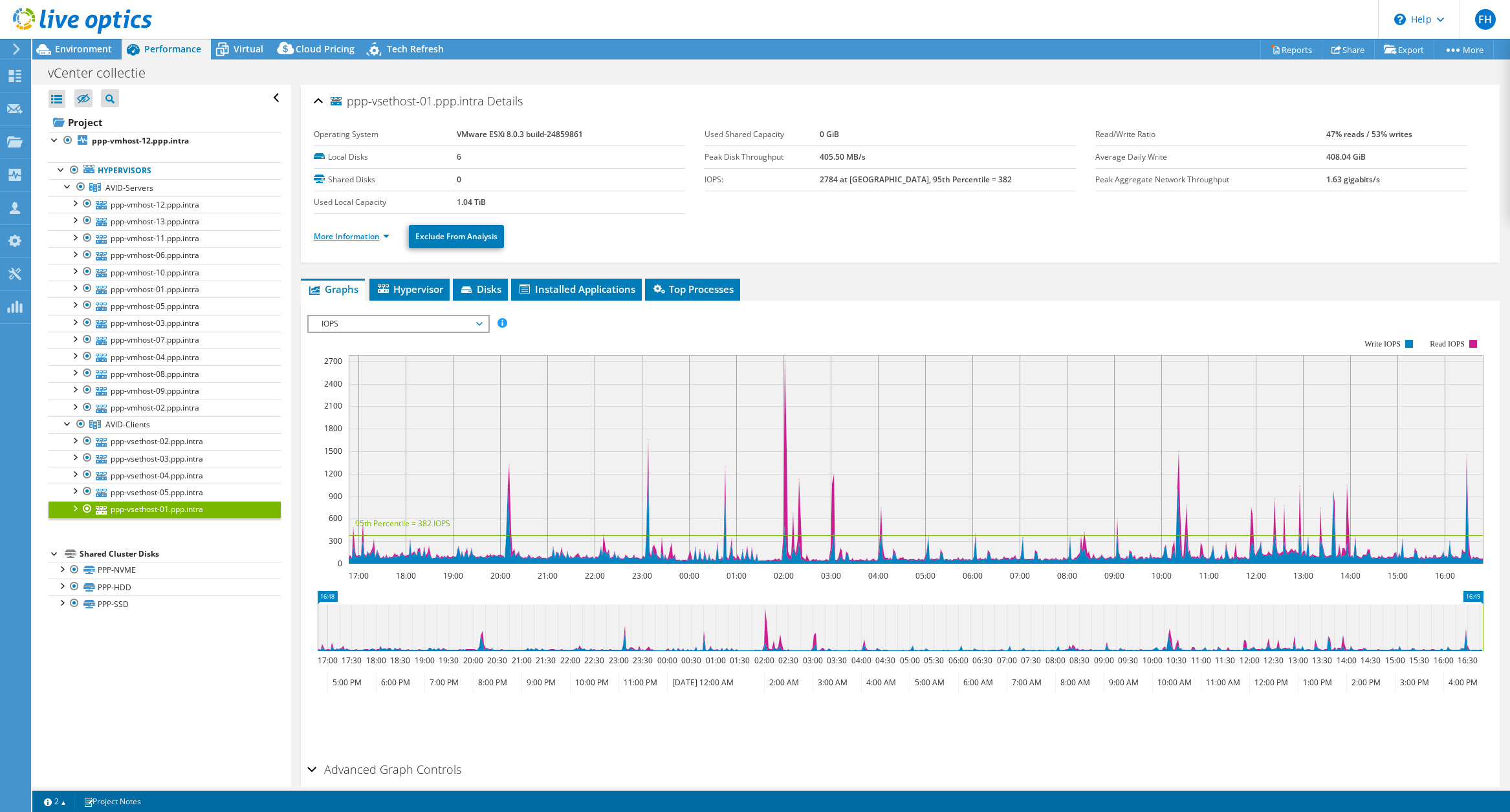
click at [364, 236] on link "More Information" at bounding box center [351, 236] width 76 height 11
